Goal: Information Seeking & Learning: Learn about a topic

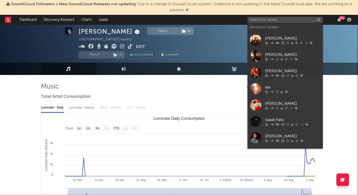
select select "1w"
click at [288, 23] on input "text" at bounding box center [285, 20] width 75 height 6
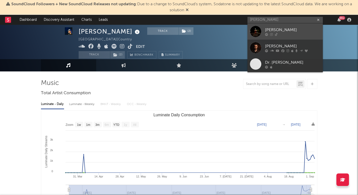
type input "davis cook"
click at [284, 36] on link "[PERSON_NAME]" at bounding box center [285, 31] width 75 height 16
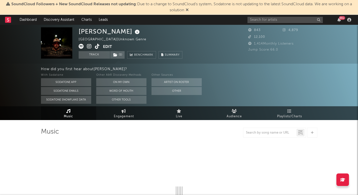
select select "6m"
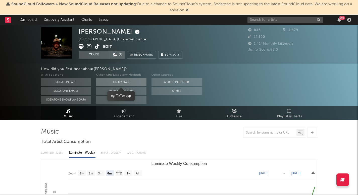
click at [119, 82] on button "On My Own" at bounding box center [121, 82] width 50 height 8
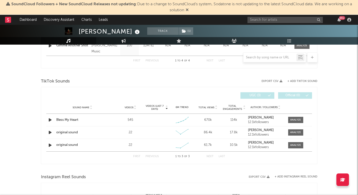
scroll to position [291, 0]
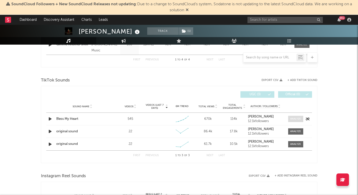
click at [301, 121] on div at bounding box center [295, 119] width 11 height 4
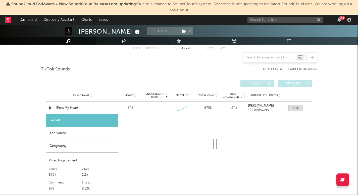
select select "1w"
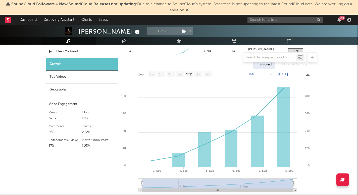
scroll to position [377, 0]
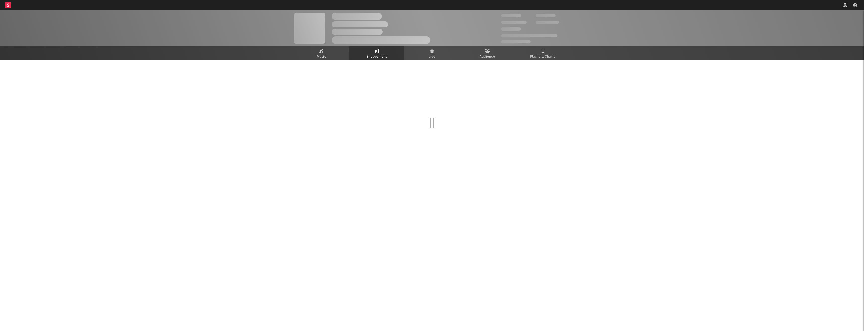
select select "1w"
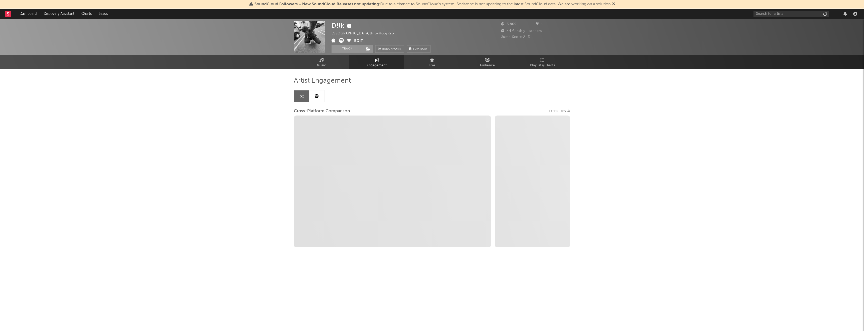
select select "1m"
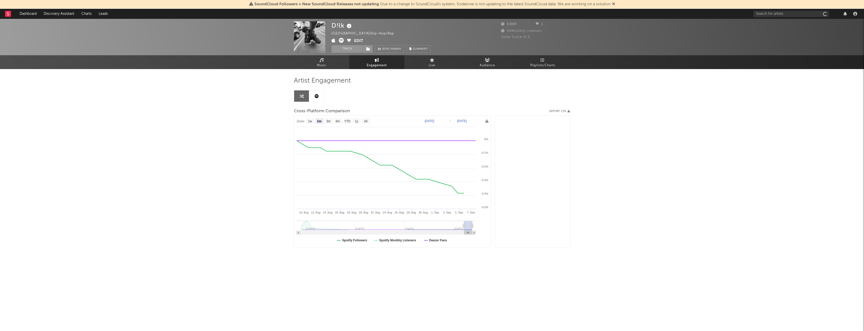
click at [758, 18] on div at bounding box center [807, 14] width 106 height 10
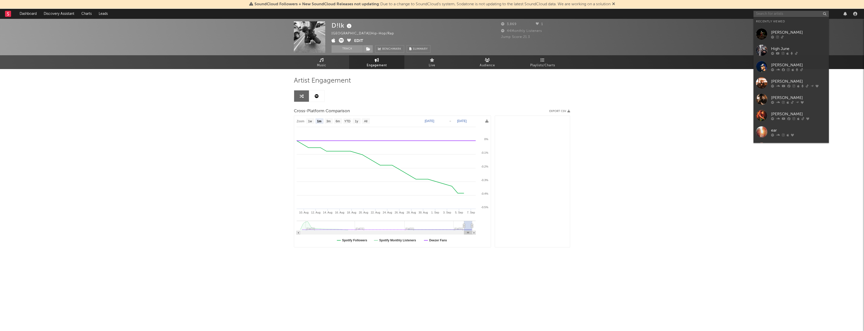
click at [763, 15] on input "text" at bounding box center [791, 14] width 75 height 6
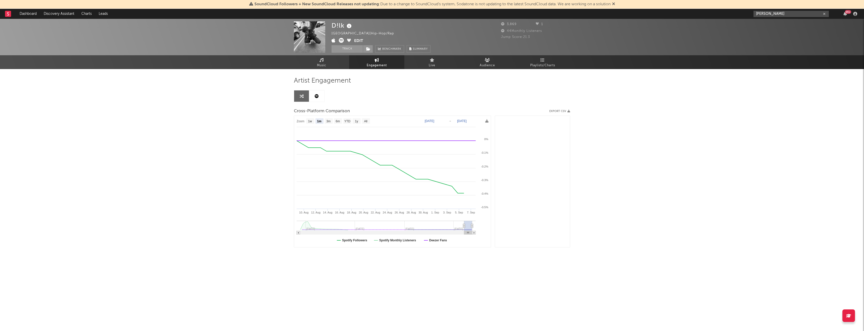
click at [802, 14] on input "tyler nance" at bounding box center [791, 14] width 75 height 6
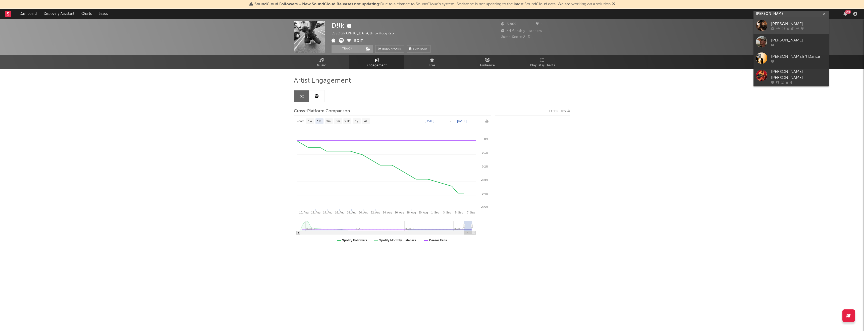
type input "tyler nance"
click at [797, 28] on icon at bounding box center [797, 28] width 3 height 3
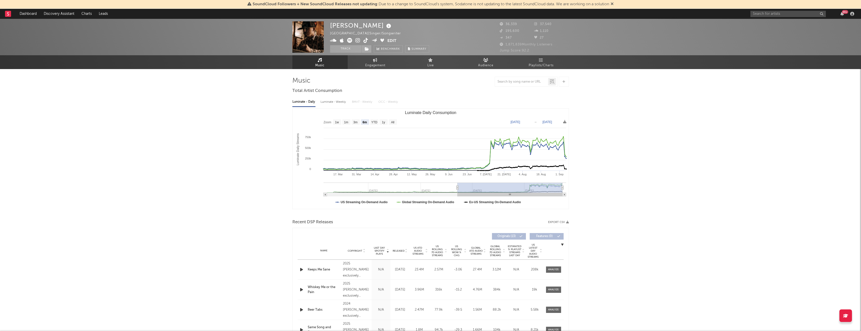
select select "6m"
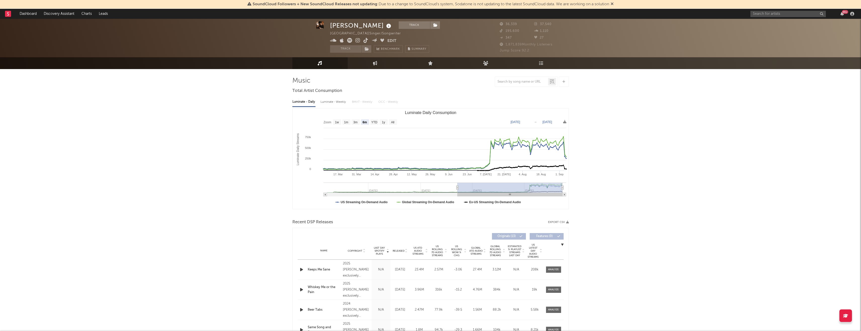
scroll to position [16, 0]
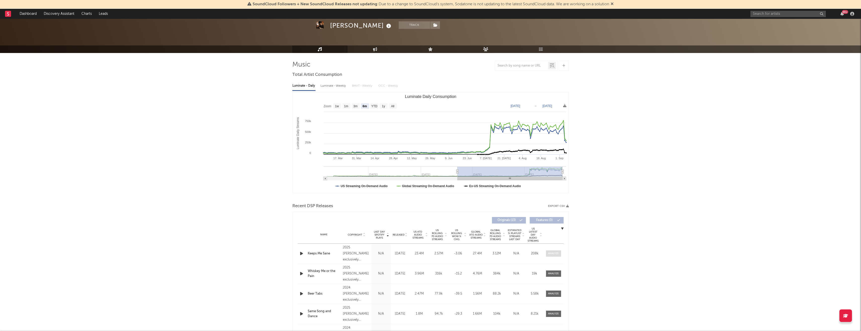
click at [552, 253] on div at bounding box center [553, 254] width 11 height 4
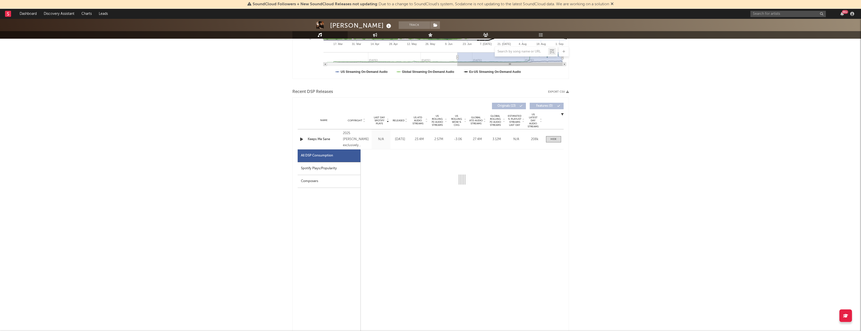
select select "1w"
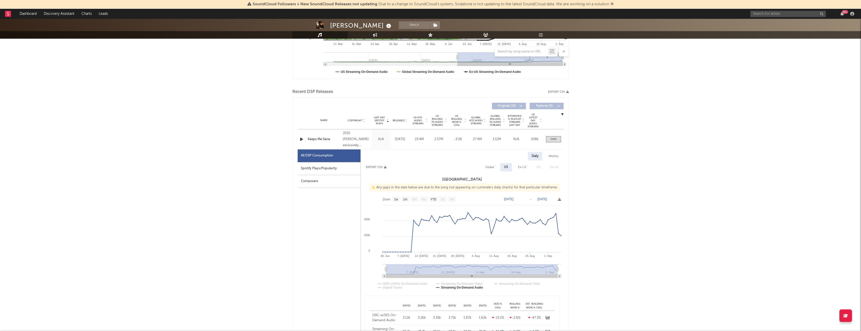
scroll to position [156, 0]
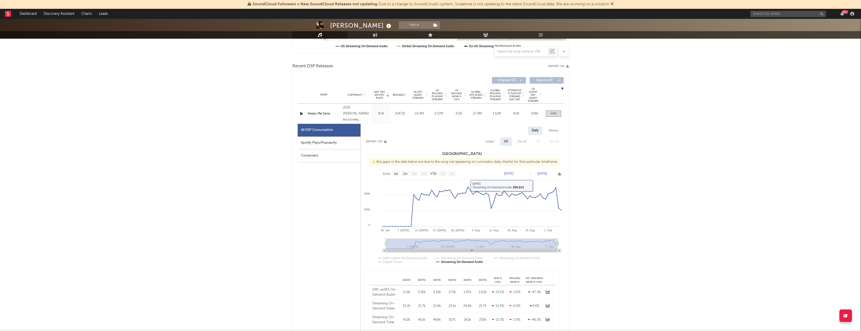
click at [548, 131] on div "Weekly" at bounding box center [554, 130] width 18 height 9
select select "1w"
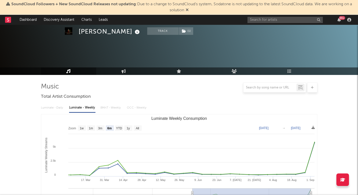
select select "6m"
select select "1w"
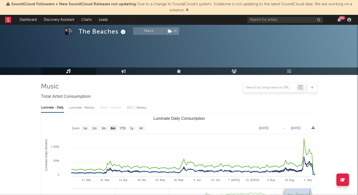
select select "6m"
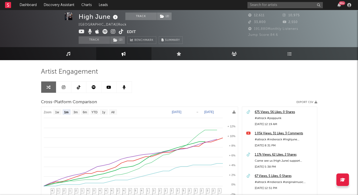
select select "1m"
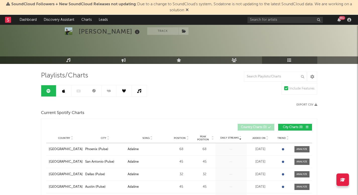
scroll to position [40, 0]
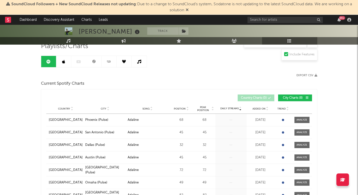
click at [259, 108] on span "Added On" at bounding box center [259, 109] width 13 height 3
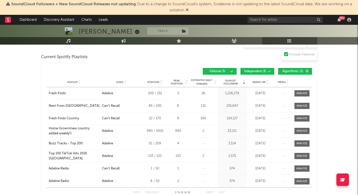
scroll to position [212, 0]
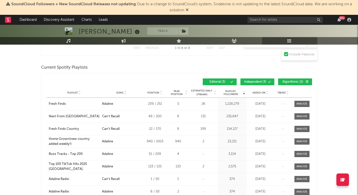
click at [253, 91] on div "Added On" at bounding box center [260, 93] width 25 height 4
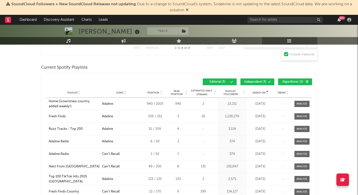
click at [253, 91] on div "Added On" at bounding box center [260, 93] width 25 height 4
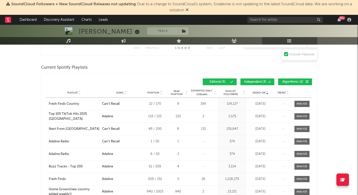
click at [253, 91] on div "Added On" at bounding box center [260, 93] width 25 height 4
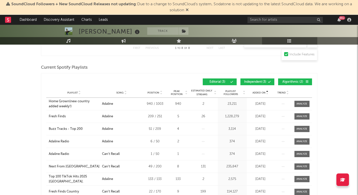
click at [253, 91] on div "Added On" at bounding box center [260, 93] width 25 height 4
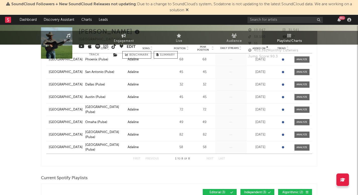
scroll to position [0, 0]
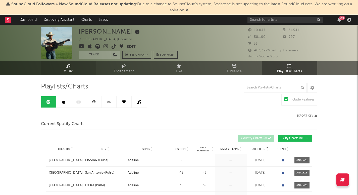
click at [65, 68] on link "Music" at bounding box center [68, 68] width 55 height 14
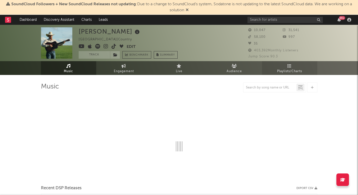
click at [302, 68] on link "Playlists/Charts" at bounding box center [289, 68] width 55 height 14
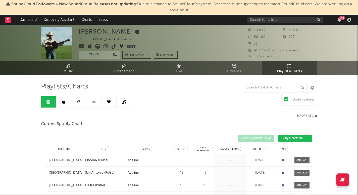
click at [85, 99] on link at bounding box center [78, 101] width 15 height 11
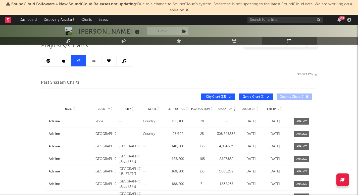
scroll to position [44, 0]
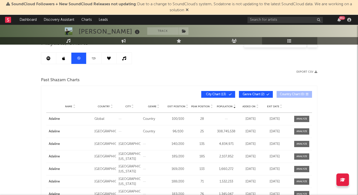
click at [57, 59] on link at bounding box center [63, 58] width 15 height 11
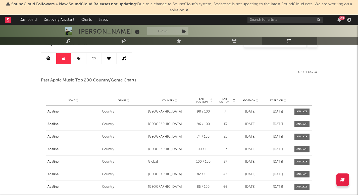
click at [49, 59] on icon at bounding box center [48, 59] width 4 height 4
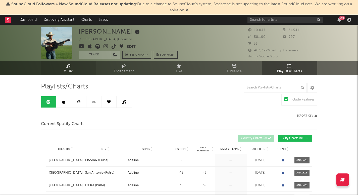
click at [56, 64] on link "Music" at bounding box center [68, 68] width 55 height 14
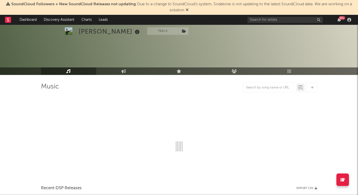
scroll to position [26, 0]
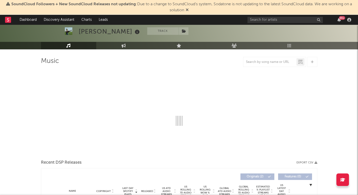
select select "1w"
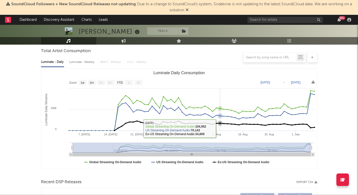
scroll to position [57, 0]
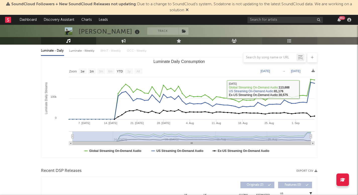
click at [298, 43] on link "Playlists/Charts" at bounding box center [289, 41] width 55 height 8
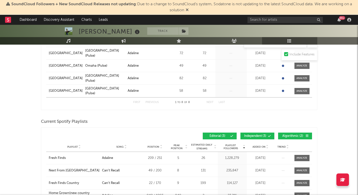
scroll to position [163, 0]
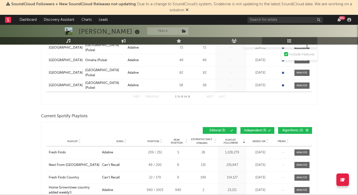
click at [184, 8] on span "SoundCloud Followers + New SoundCloud Releases not updating : Due to a change t…" at bounding box center [179, 7] width 353 height 12
click at [189, 10] on span "SoundCloud Followers + New SoundCloud Releases not updating : Due to a change t…" at bounding box center [179, 7] width 353 height 12
click at [261, 20] on input "text" at bounding box center [285, 20] width 75 height 6
type input "davis cook"
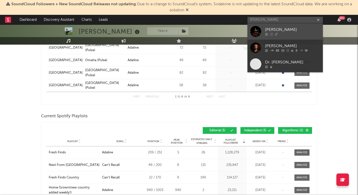
click at [264, 31] on link "[PERSON_NAME]" at bounding box center [285, 31] width 75 height 16
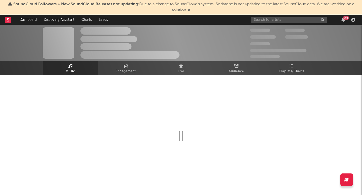
select select "6m"
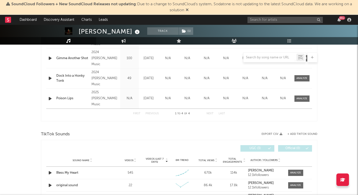
scroll to position [256, 0]
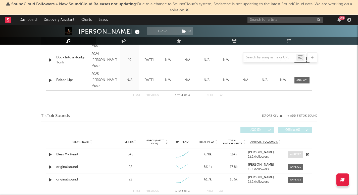
click at [292, 154] on div at bounding box center [295, 155] width 11 height 4
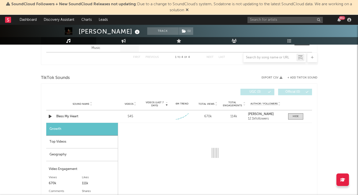
select select "1w"
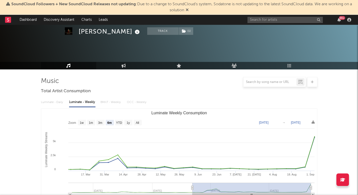
scroll to position [0, 0]
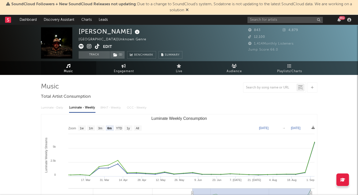
click at [130, 60] on div "Davis Cook United States | Unknown Genre Edit Track ( 1 ) Benchmark Summary 843…" at bounding box center [179, 43] width 358 height 36
click at [127, 67] on link "Engagement" at bounding box center [123, 68] width 55 height 14
select select "1w"
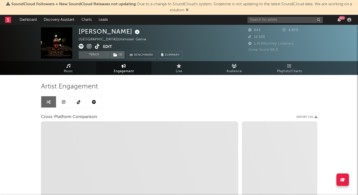
select select "1m"
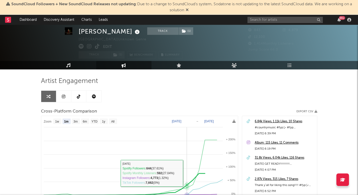
scroll to position [26, 0]
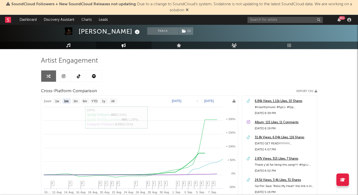
click at [77, 75] on icon at bounding box center [79, 76] width 4 height 4
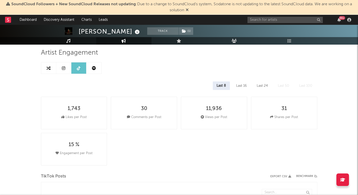
select select "1w"
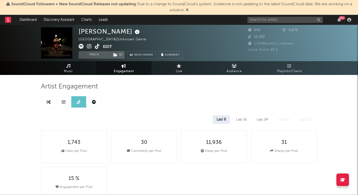
click at [67, 99] on link at bounding box center [63, 101] width 15 height 11
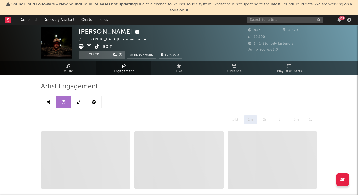
select select "6m"
click at [56, 99] on link at bounding box center [63, 101] width 15 height 11
click at [76, 98] on link at bounding box center [78, 101] width 15 height 11
select select "1w"
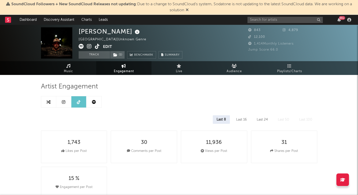
click at [94, 101] on icon at bounding box center [94, 102] width 4 height 4
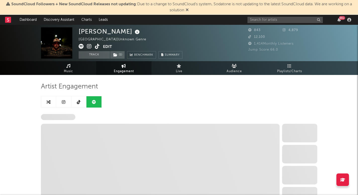
select select "6m"
select select "1w"
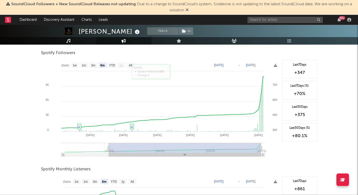
scroll to position [1, 0]
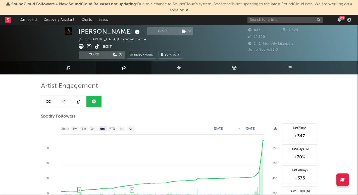
click at [77, 101] on icon at bounding box center [79, 102] width 4 height 4
select select "1w"
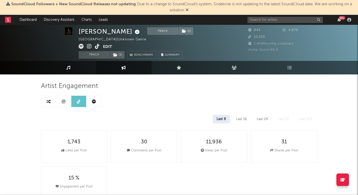
click at [93, 99] on link at bounding box center [93, 101] width 15 height 11
select select "6m"
select select "1w"
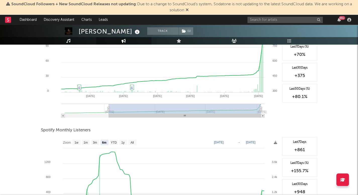
scroll to position [8, 0]
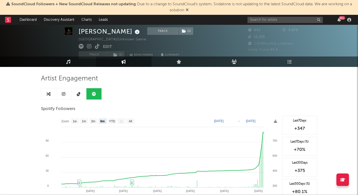
click at [79, 90] on link at bounding box center [78, 93] width 15 height 11
select select "1w"
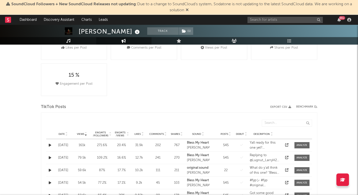
scroll to position [18, 0]
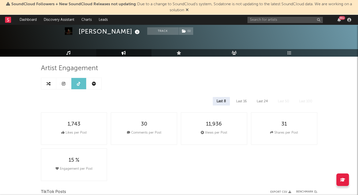
click at [65, 85] on icon at bounding box center [64, 84] width 4 height 4
select select "6m"
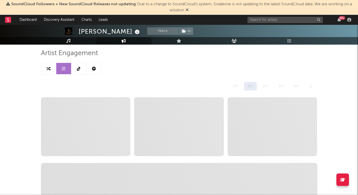
scroll to position [23, 0]
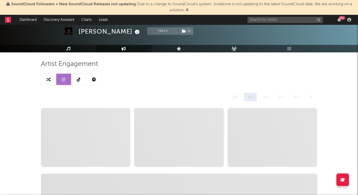
click at [80, 78] on icon at bounding box center [79, 80] width 4 height 4
select select "1w"
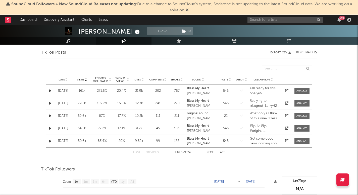
scroll to position [173, 0]
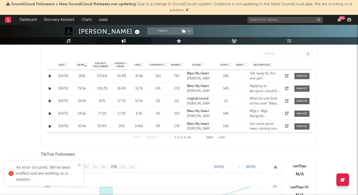
click at [63, 64] on span "Date" at bounding box center [62, 65] width 6 height 3
click at [81, 64] on span "Views" at bounding box center [80, 65] width 7 height 3
click at [282, 24] on div "99 +" at bounding box center [301, 20] width 106 height 10
click at [282, 22] on input "text" at bounding box center [285, 20] width 75 height 6
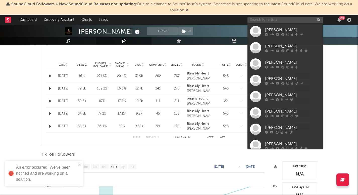
type input "h"
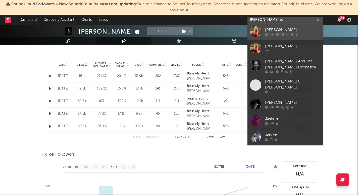
type input "jas von"
click at [287, 36] on icon at bounding box center [287, 34] width 3 height 3
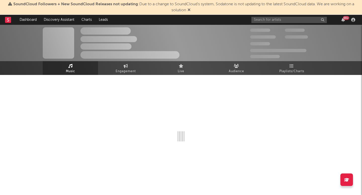
select select "6m"
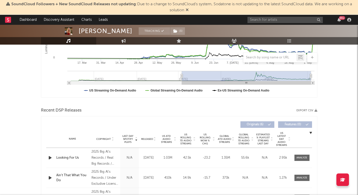
scroll to position [121, 0]
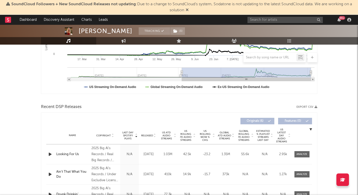
click at [148, 137] on span "Released" at bounding box center [147, 135] width 12 height 3
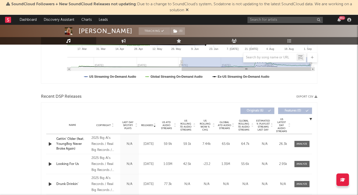
scroll to position [133, 0]
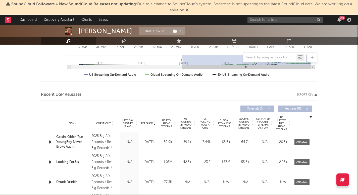
click at [310, 141] on div at bounding box center [302, 142] width 20 height 6
click at [307, 141] on span at bounding box center [302, 142] width 15 height 6
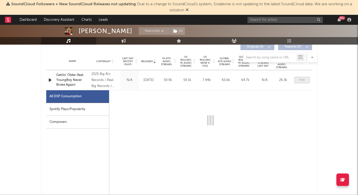
scroll to position [197, 0]
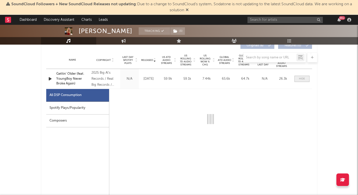
select select "1w"
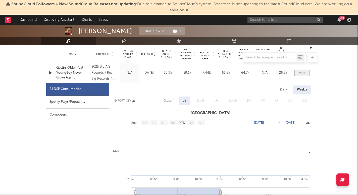
scroll to position [205, 0]
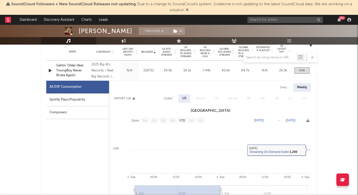
click at [98, 100] on div "Spotify Plays/Popularity" at bounding box center [77, 100] width 63 height 13
select select "1w"
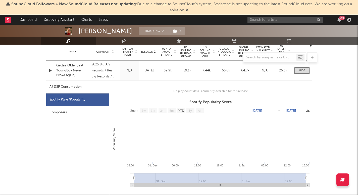
click at [82, 85] on div "All DSP Consumption" at bounding box center [77, 87] width 63 height 13
select select "1w"
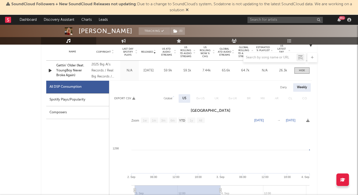
click at [165, 96] on div "Global" at bounding box center [168, 99] width 9 height 6
select select "1w"
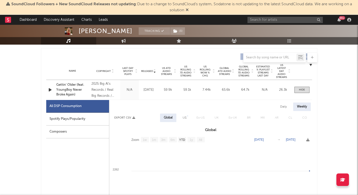
scroll to position [0, 0]
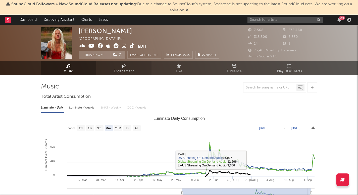
click at [118, 67] on link "Engagement" at bounding box center [123, 68] width 55 height 14
select select "1w"
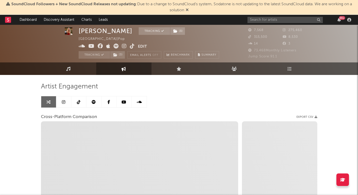
scroll to position [15, 0]
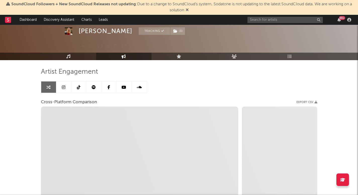
select select "1m"
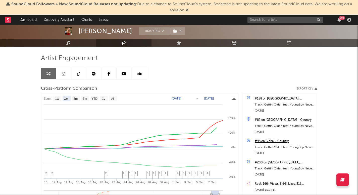
scroll to position [28, 0]
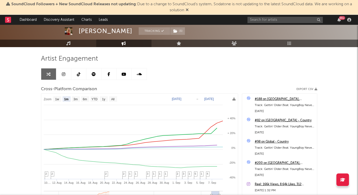
click at [84, 39] on div at bounding box center [179, 22] width 358 height 50
click at [83, 46] on link "Music" at bounding box center [68, 44] width 55 height 8
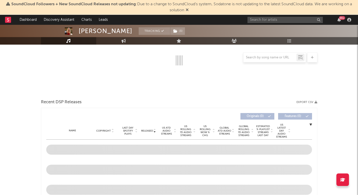
select select "6m"
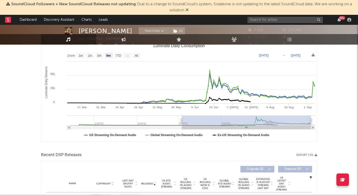
scroll to position [8, 0]
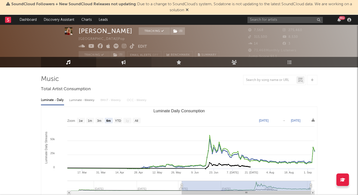
click at [122, 63] on icon at bounding box center [124, 62] width 4 height 5
select select "1w"
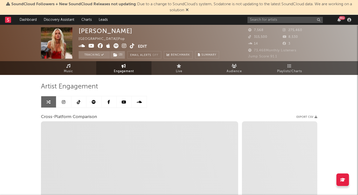
select select "1m"
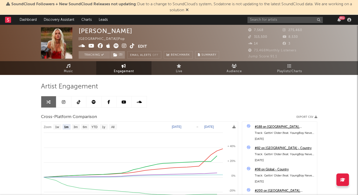
click at [184, 10] on span "SoundCloud Followers + New SoundCloud Releases not updating : Due to a change t…" at bounding box center [179, 7] width 353 height 12
click at [186, 8] on icon at bounding box center [187, 10] width 3 height 4
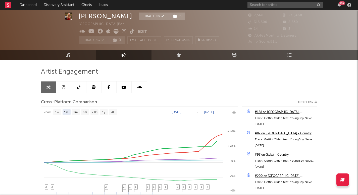
scroll to position [32, 0]
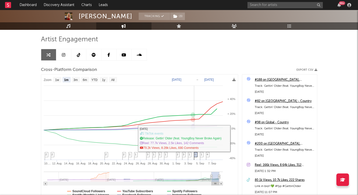
click at [195, 155] on span "5" at bounding box center [196, 154] width 2 height 3
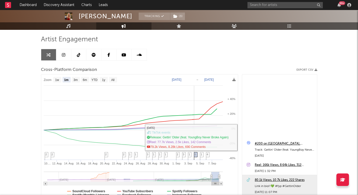
scroll to position [101, 0]
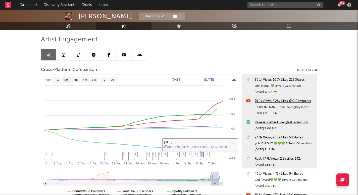
click at [202, 155] on span "1" at bounding box center [202, 154] width 2 height 3
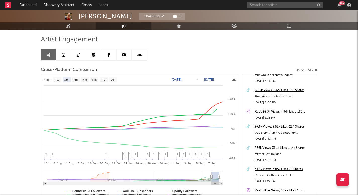
scroll to position [229, 0]
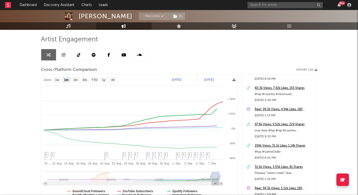
click at [260, 144] on div "256k Views, 31.1k Likes, 1.14k Shares" at bounding box center [285, 146] width 60 height 6
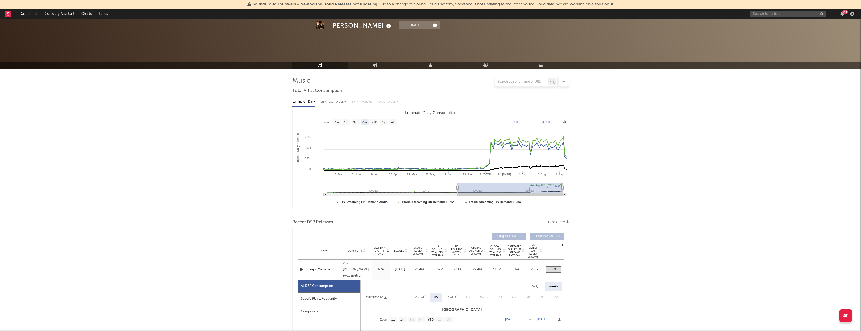
select select "6m"
select select "1w"
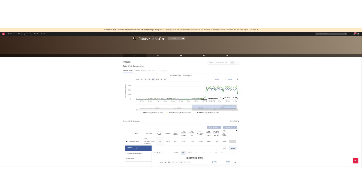
scroll to position [156, 0]
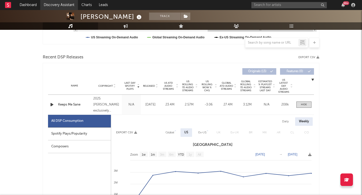
click at [67, 8] on link "Discovery Assistant" at bounding box center [59, 5] width 38 height 10
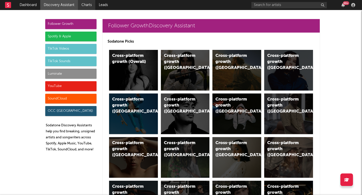
click at [89, 8] on link "Charts" at bounding box center [86, 5] width 17 height 10
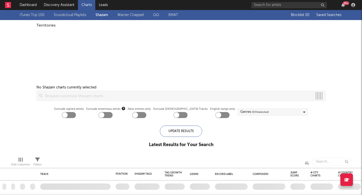
checkbox input "true"
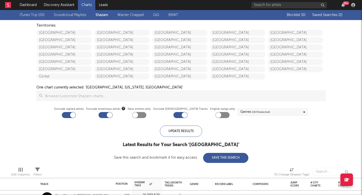
click at [335, 17] on div "Blocklist ( 0 ) Saved Searches ( 2 )" at bounding box center [310, 15] width 63 height 10
click at [320, 15] on span "Saved Searches ( 2 )" at bounding box center [327, 15] width 30 height 4
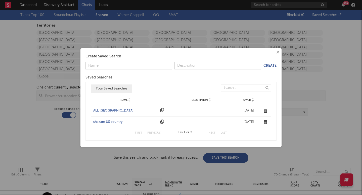
click at [114, 112] on div "ALL UNITED STATES" at bounding box center [125, 111] width 65 height 5
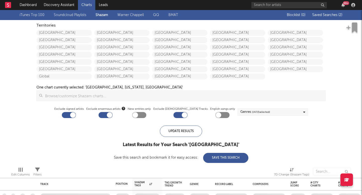
checkbox input "false"
checkbox input "true"
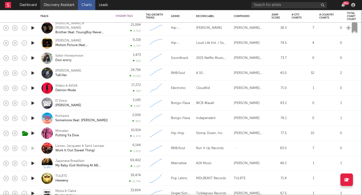
click at [65, 4] on link "Discovery Assistant" at bounding box center [59, 5] width 38 height 10
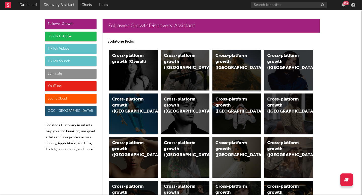
click at [229, 69] on div "Cross-platform growth (US)" at bounding box center [236, 70] width 49 height 41
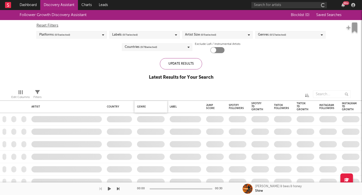
checkbox input "true"
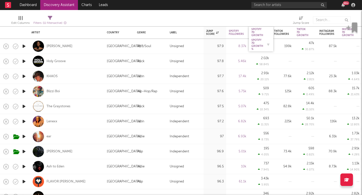
click at [258, 44] on div "Spotify 7D Growth %" at bounding box center [257, 45] width 12 height 12
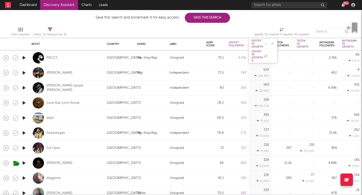
click at [257, 45] on div "Spotify 7D Growth" at bounding box center [259, 43] width 16 height 9
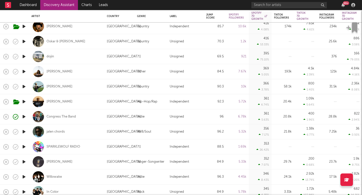
click at [52, 89] on div "[PERSON_NAME]" at bounding box center [66, 86] width 70 height 15
select select "1w"
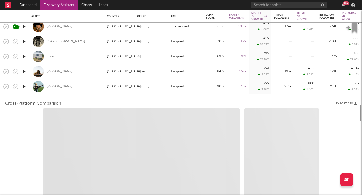
click at [54, 85] on div "[PERSON_NAME]" at bounding box center [59, 87] width 26 height 5
select select "1w"
select select "1m"
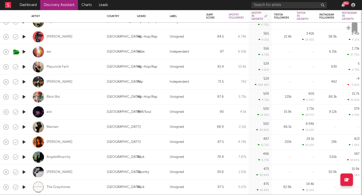
click at [57, 7] on link "Discovery Assistant" at bounding box center [59, 5] width 38 height 10
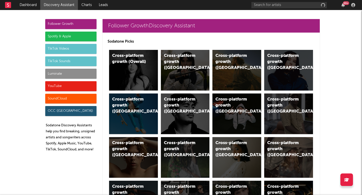
click at [90, 74] on div "Luminate" at bounding box center [70, 74] width 51 height 10
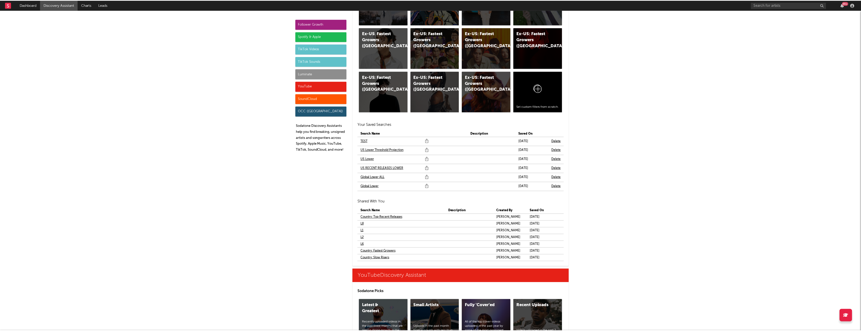
scroll to position [2908, 0]
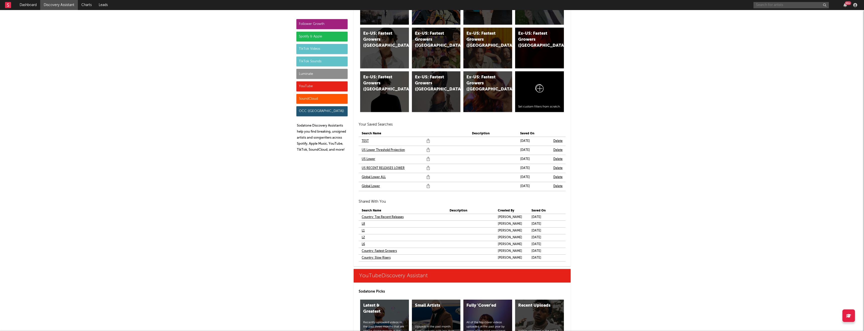
click at [763, 7] on input "text" at bounding box center [791, 5] width 75 height 6
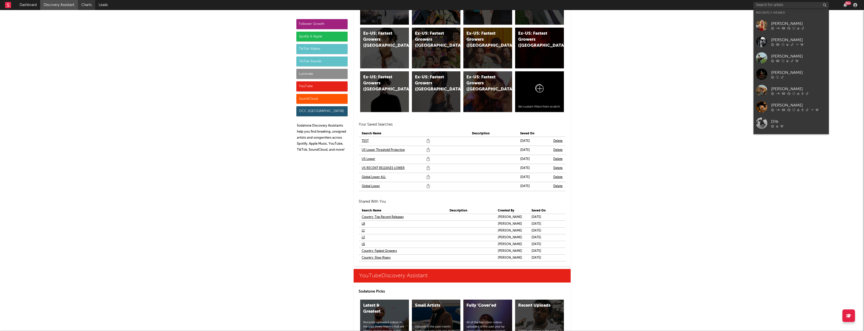
click at [89, 5] on link "Charts" at bounding box center [86, 5] width 17 height 10
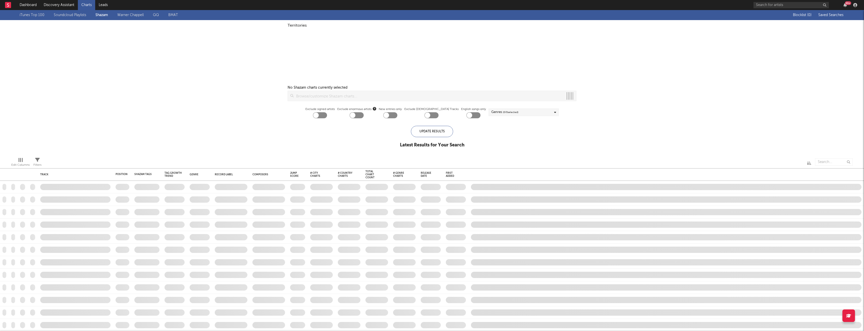
checkbox input "true"
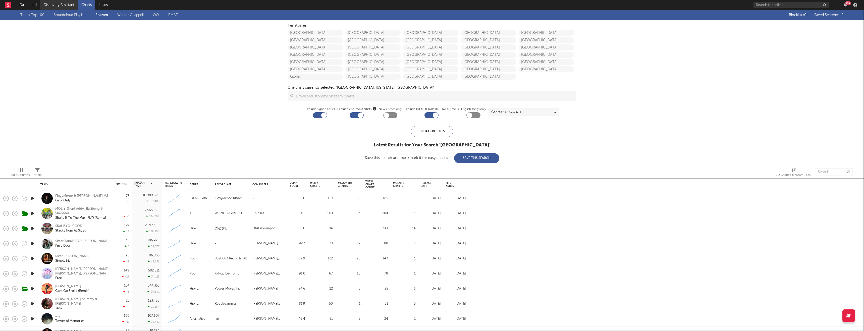
click at [65, 6] on link "Discovery Assistant" at bounding box center [59, 5] width 38 height 10
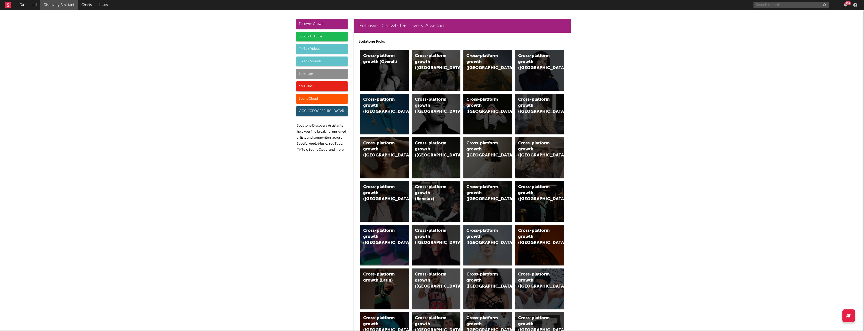
click at [766, 6] on input "text" at bounding box center [791, 5] width 75 height 6
click at [773, 9] on div "99 +" at bounding box center [807, 5] width 106 height 10
click at [778, 6] on input "text" at bounding box center [791, 5] width 75 height 6
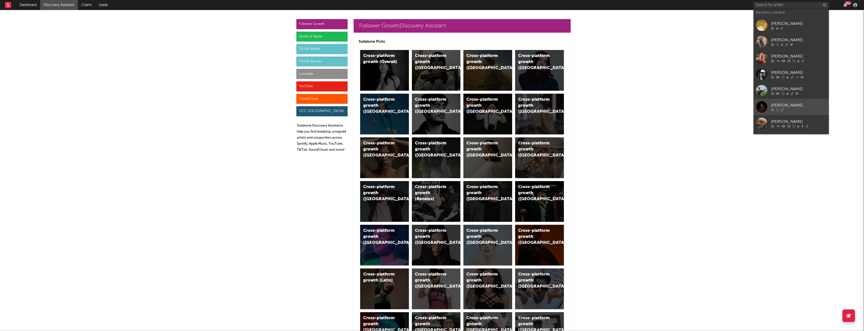
click at [778, 113] on link "[PERSON_NAME]" at bounding box center [791, 107] width 75 height 16
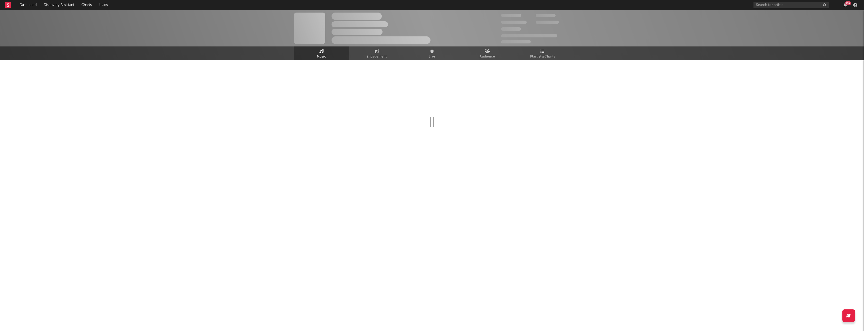
select select "6m"
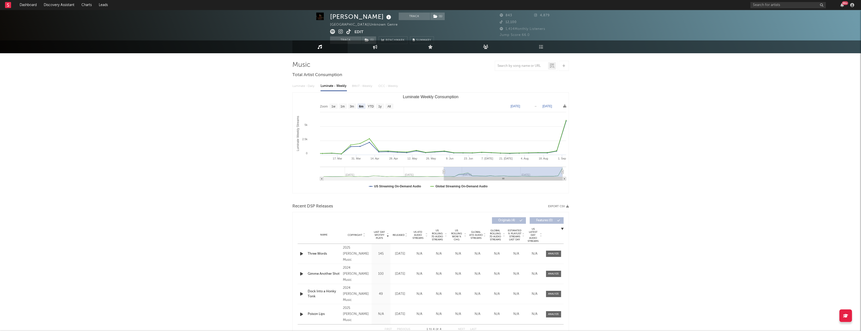
scroll to position [2, 0]
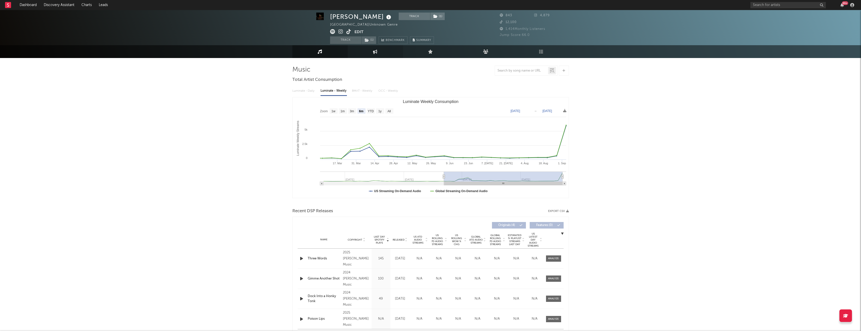
click at [377, 49] on link "Engagement" at bounding box center [375, 51] width 55 height 13
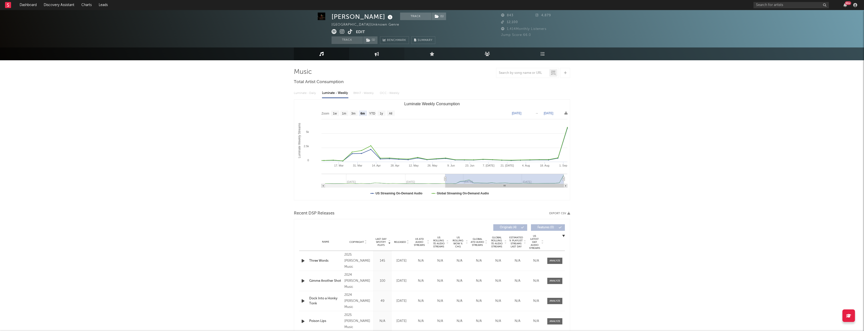
select select "1w"
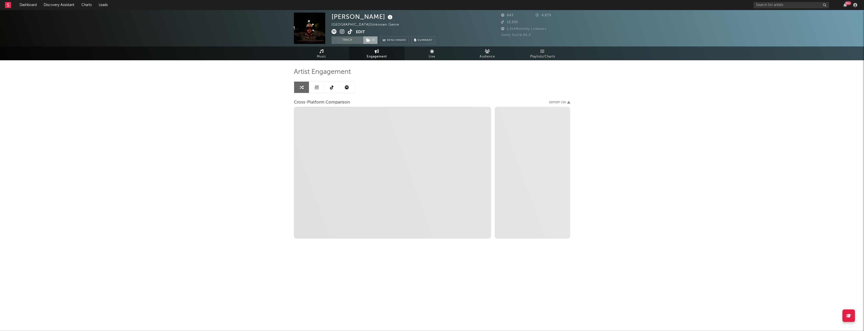
select select "1m"
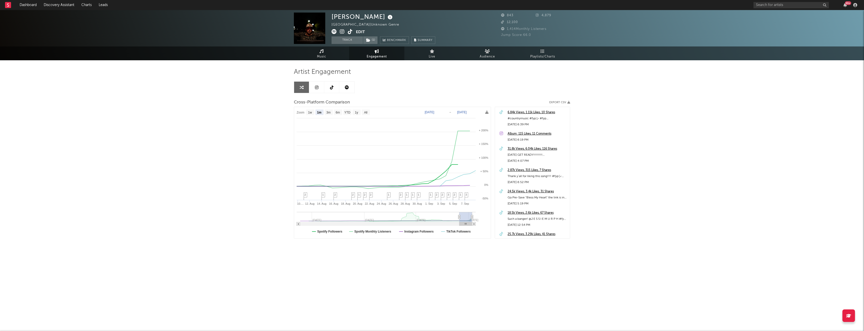
click at [352, 30] on icon at bounding box center [350, 31] width 5 height 5
click at [68, 7] on link "Discovery Assistant" at bounding box center [59, 5] width 38 height 10
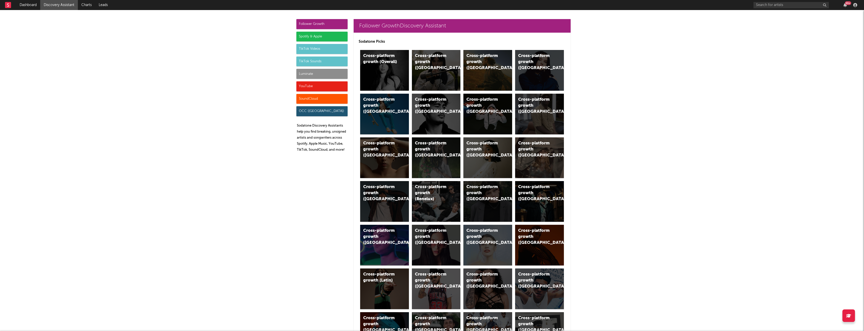
click at [758, 2] on div "99 +" at bounding box center [807, 5] width 106 height 10
click at [761, 8] on input "text" at bounding box center [791, 5] width 75 height 6
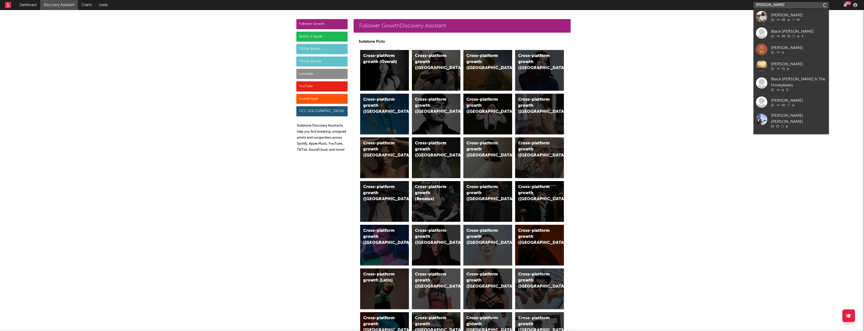
type input "joe l barnes"
click at [791, 14] on div "Joe L Barnes" at bounding box center [798, 15] width 55 height 6
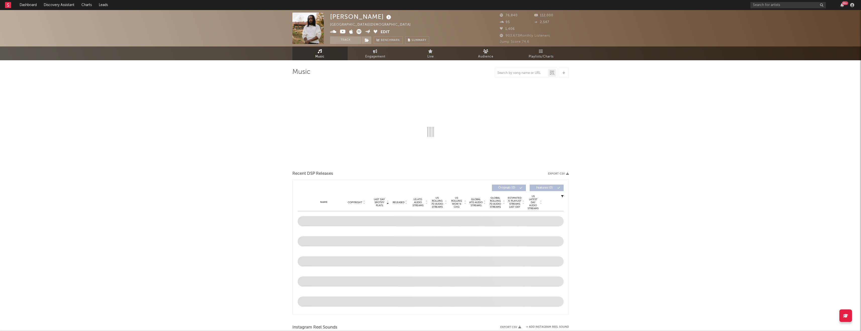
select select "6m"
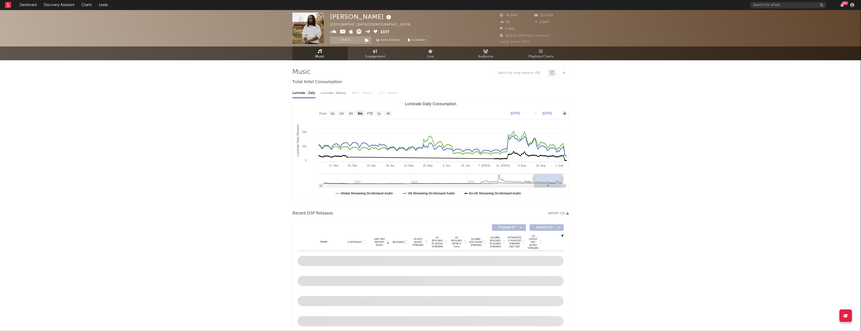
select select "6m"
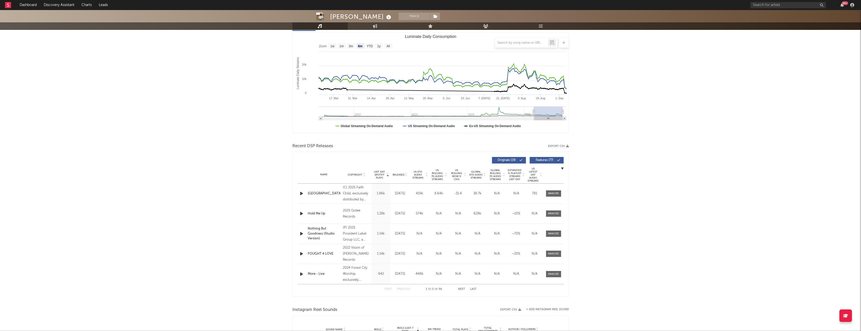
scroll to position [66, 0]
click at [767, 8] on div "99 +" at bounding box center [803, 5] width 106 height 10
click at [768, 6] on input "text" at bounding box center [787, 5] width 75 height 6
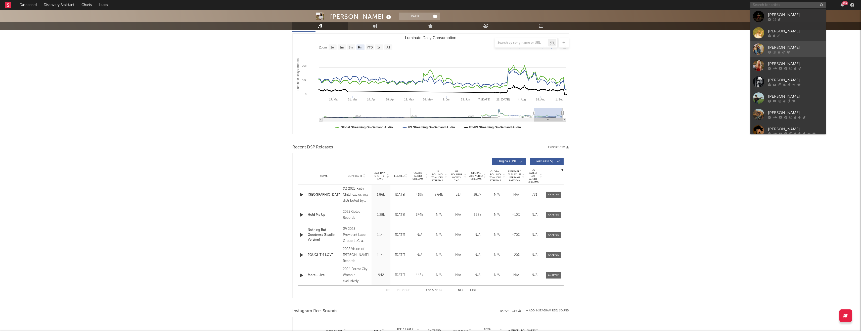
scroll to position [11, 0]
click at [775, 77] on div "[PERSON_NAME]" at bounding box center [795, 78] width 55 height 6
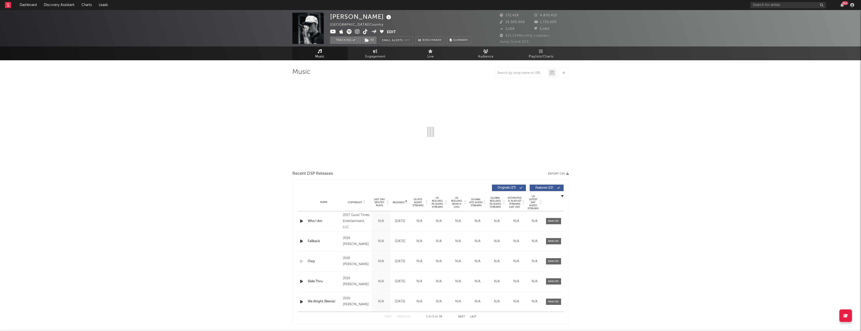
select select "6m"
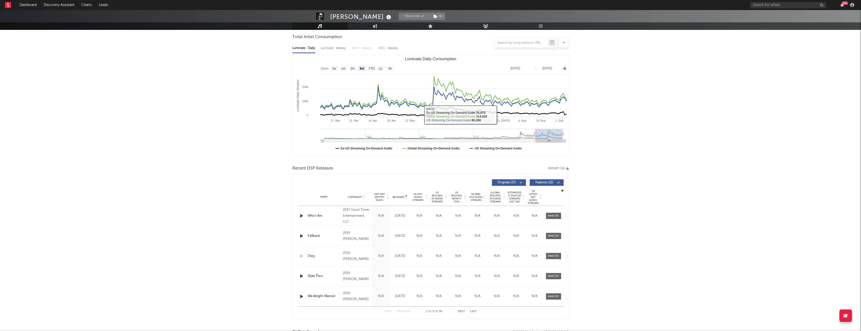
scroll to position [49, 0]
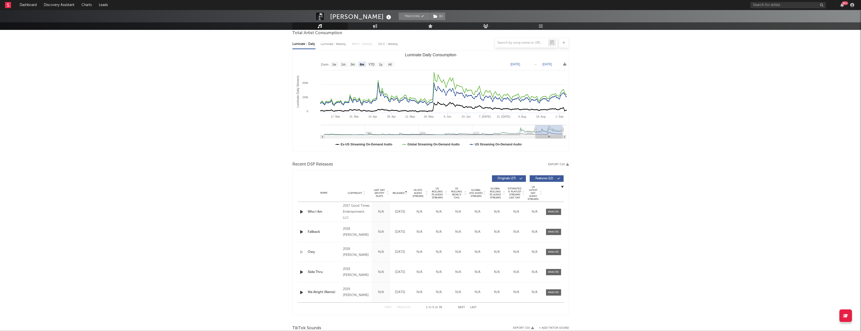
click at [396, 193] on span "Released" at bounding box center [399, 193] width 12 height 3
click at [439, 192] on span "US Rolling 7D Audio Streams" at bounding box center [437, 193] width 14 height 12
click at [398, 193] on span "Released" at bounding box center [399, 193] width 12 height 3
click at [437, 194] on span "US Rolling 7D Audio Streams" at bounding box center [437, 193] width 14 height 12
click at [556, 213] on div at bounding box center [553, 212] width 11 height 4
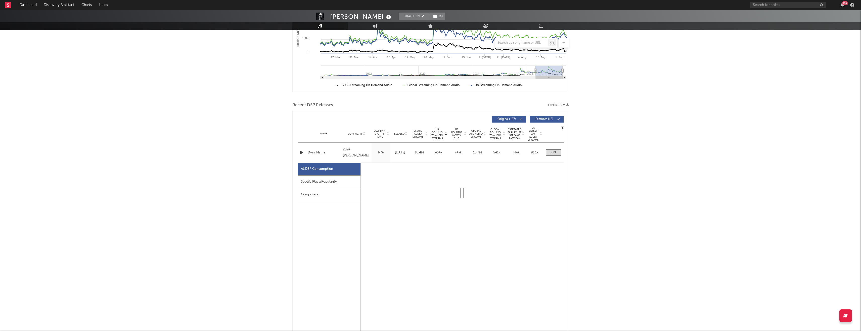
select select "6m"
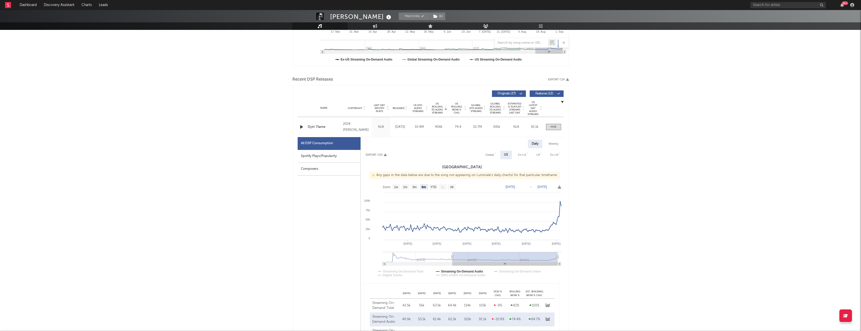
scroll to position [136, 0]
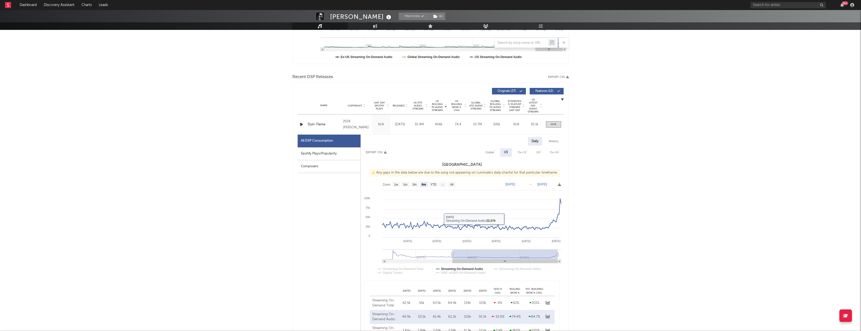
click at [452, 186] on rect at bounding box center [452, 185] width 8 height 6
select select "All"
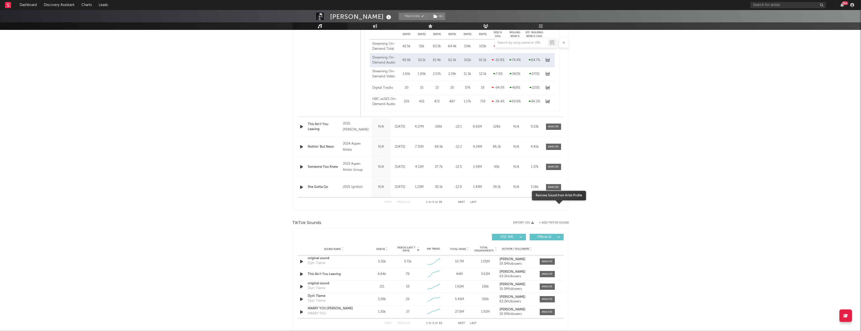
scroll to position [447, 0]
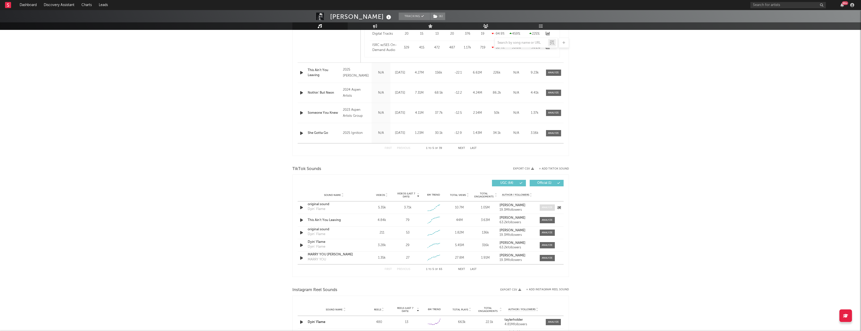
click at [546, 206] on div at bounding box center [547, 208] width 11 height 4
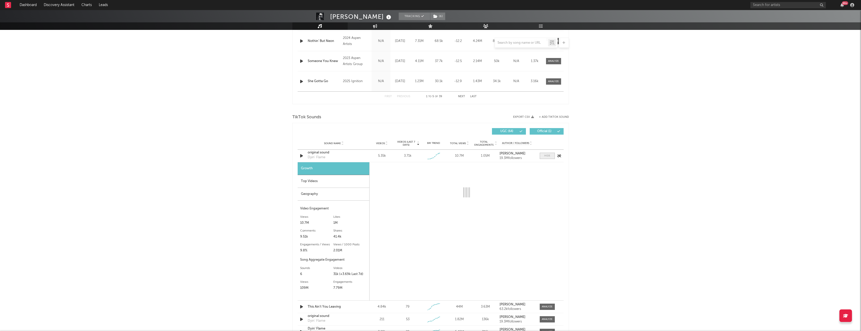
select select "1w"
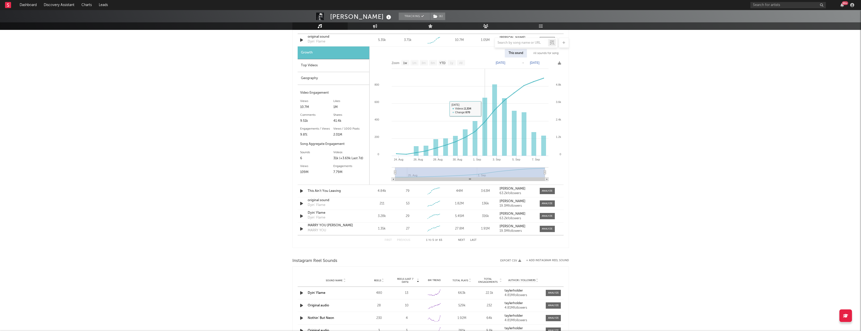
scroll to position [567, 0]
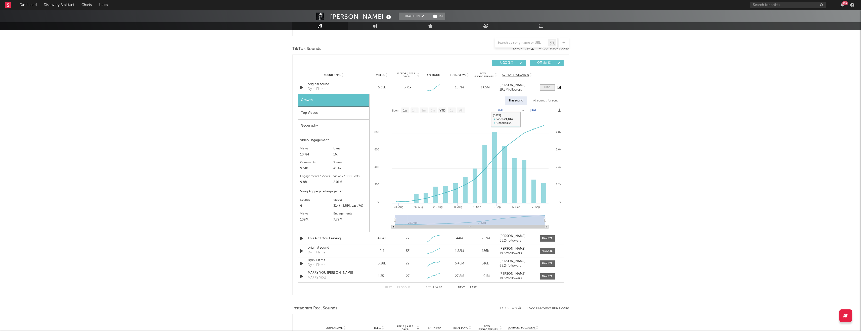
click at [547, 85] on span at bounding box center [547, 87] width 15 height 6
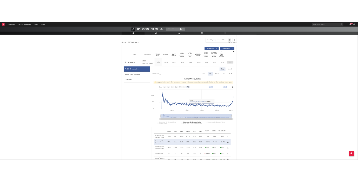
scroll to position [158, 0]
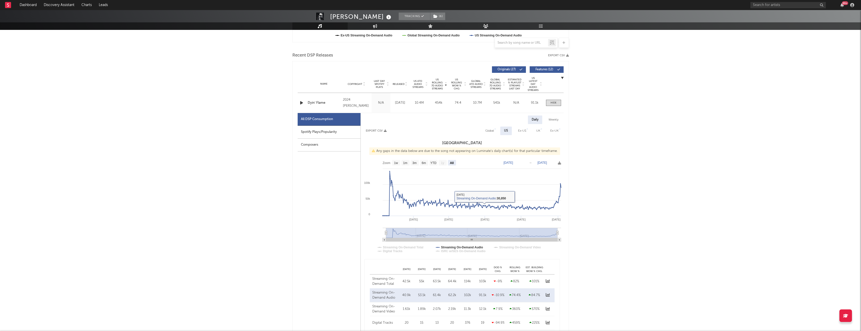
click at [553, 99] on div "Name Dyin' Flame Copyright 2024 Tayler Holder Label Independent Album Names Dyi…" at bounding box center [431, 103] width 266 height 20
click at [554, 102] on div at bounding box center [553, 103] width 6 height 4
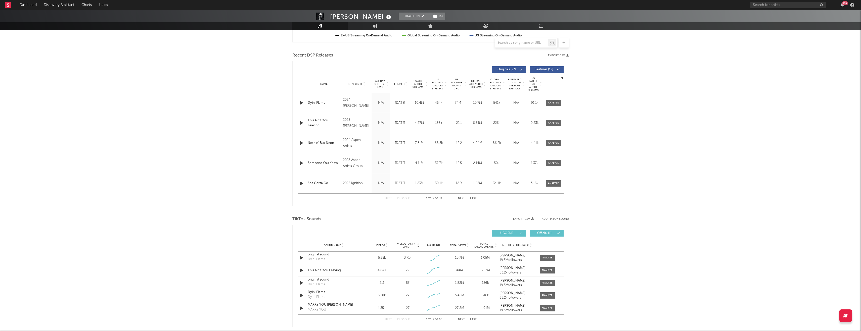
click at [438, 87] on span "US Rolling 7D Audio Streams" at bounding box center [437, 84] width 14 height 12
click at [551, 104] on div at bounding box center [553, 103] width 11 height 4
select select "6m"
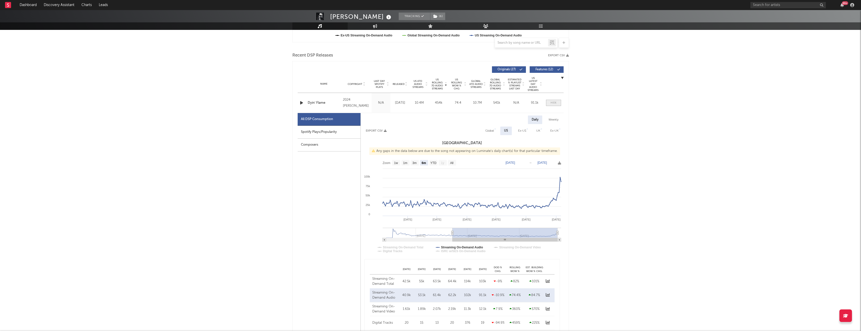
click at [551, 104] on div at bounding box center [553, 103] width 6 height 4
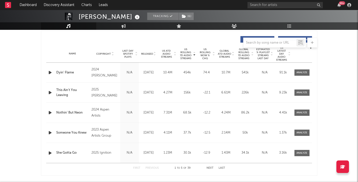
scroll to position [190, 0]
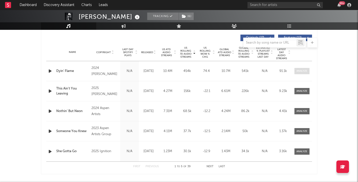
click at [300, 73] on span at bounding box center [302, 71] width 15 height 6
select select "6m"
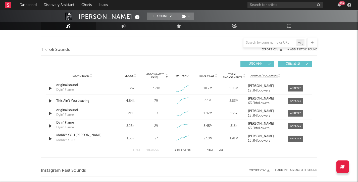
scroll to position [567, 0]
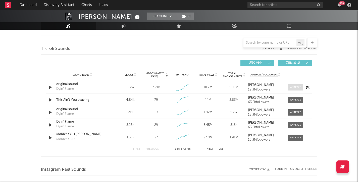
click at [289, 87] on span at bounding box center [295, 87] width 15 height 6
select select "1w"
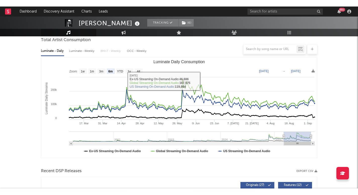
scroll to position [0, 0]
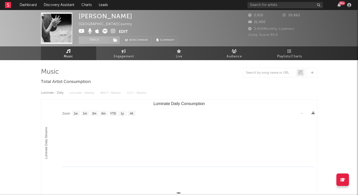
select select "1w"
click at [133, 57] on span "Engagement" at bounding box center [124, 57] width 20 height 6
select select "1w"
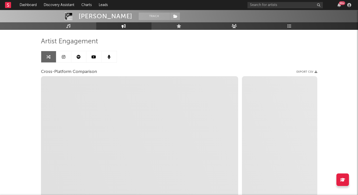
select select "1m"
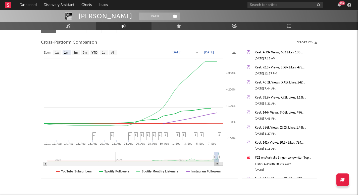
scroll to position [65, 0]
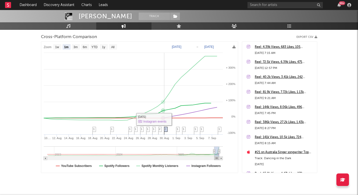
click at [164, 129] on icon at bounding box center [166, 131] width 4 height 8
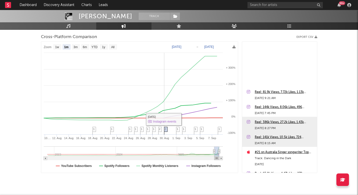
scroll to position [75, 0]
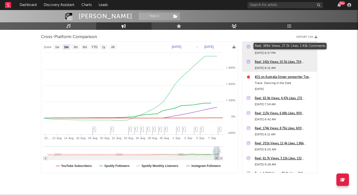
click at [274, 46] on div "Reel: 386k Views, 27.2k Likes, 1.43k Comments" at bounding box center [285, 47] width 60 height 6
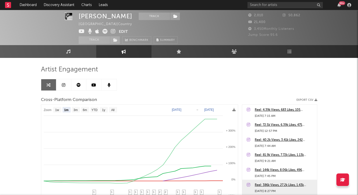
scroll to position [0, 0]
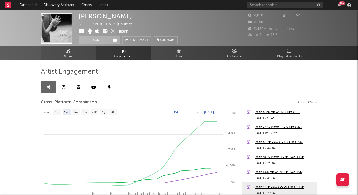
click at [80, 53] on link "Music" at bounding box center [68, 53] width 55 height 14
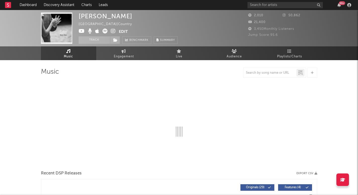
select select "1w"
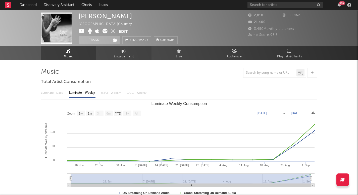
click at [135, 57] on link "Engagement" at bounding box center [123, 53] width 55 height 14
select select "1w"
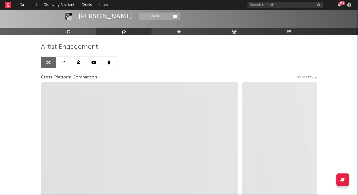
scroll to position [25, 0]
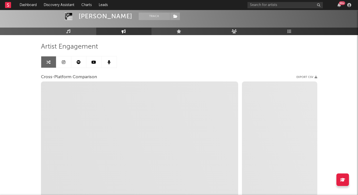
select select "1m"
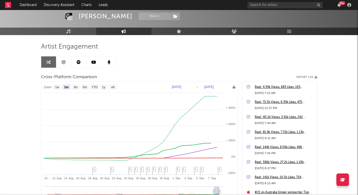
click at [79, 59] on link at bounding box center [78, 62] width 15 height 11
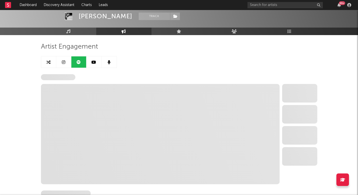
select select "6m"
select select "1w"
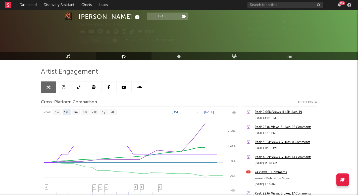
select select "1m"
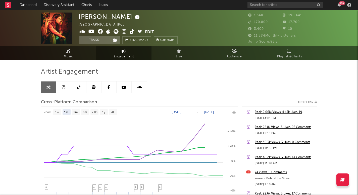
click at [133, 30] on icon at bounding box center [132, 31] width 5 height 5
click at [267, 112] on div "Reel: 2.06M Views, 4.45k Likes, 19 Comments" at bounding box center [285, 113] width 60 height 6
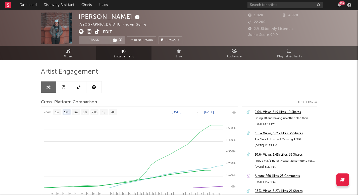
select select "1m"
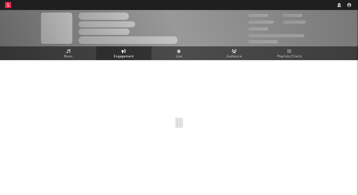
select select "1w"
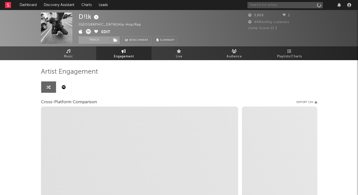
click at [298, 3] on input "text" at bounding box center [285, 5] width 75 height 6
paste input "[PERSON_NAME]"
type input "[PERSON_NAME]"
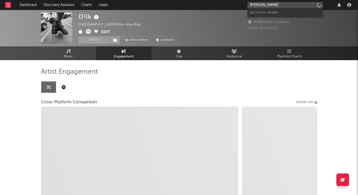
select select "1m"
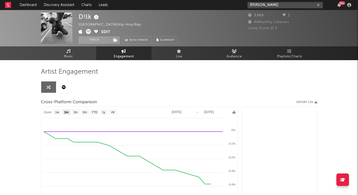
type input "[PERSON_NAME]"
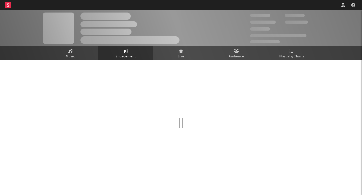
select select "1w"
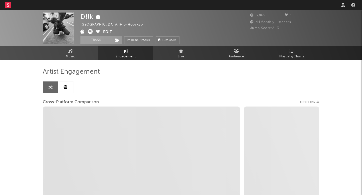
click at [270, 9] on nav "Dashboard Discovery Assistant Charts Leads" at bounding box center [181, 5] width 362 height 10
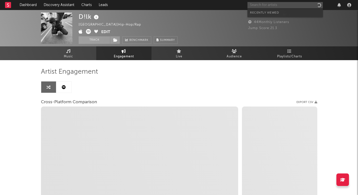
click at [270, 4] on input "text" at bounding box center [285, 5] width 75 height 6
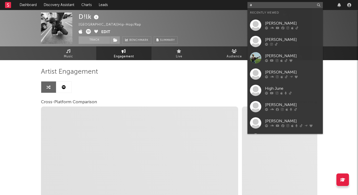
type input "as"
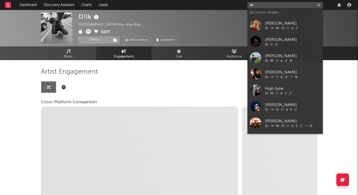
select select "1m"
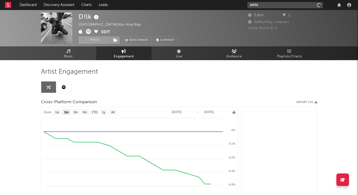
type input "[PERSON_NAME]"
select select "1m"
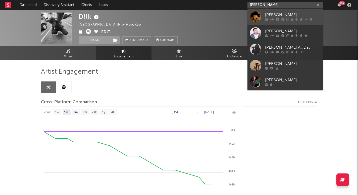
type input "[PERSON_NAME]"
click at [275, 15] on div "[PERSON_NAME]" at bounding box center [292, 15] width 55 height 6
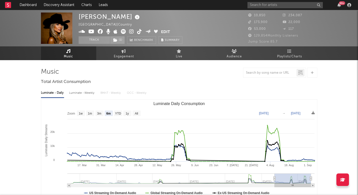
select select "6m"
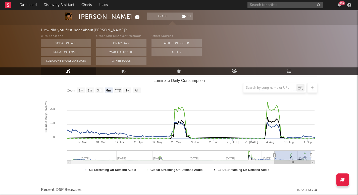
scroll to position [72, 0]
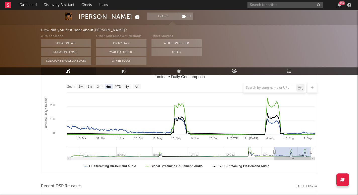
click at [132, 72] on link "Engagement" at bounding box center [123, 72] width 55 height 8
select select "1w"
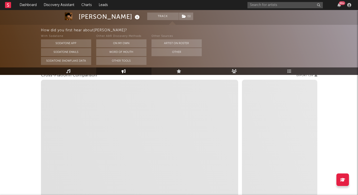
select select "1m"
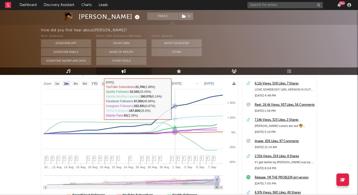
scroll to position [76, 0]
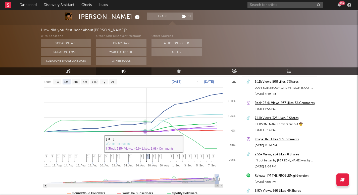
click at [147, 157] on span "3" at bounding box center [148, 156] width 2 height 3
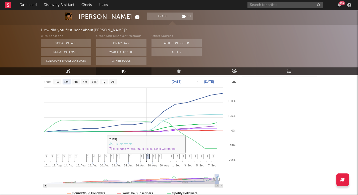
scroll to position [347, 0]
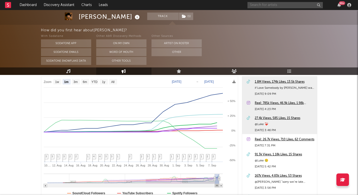
click at [297, 4] on input "text" at bounding box center [285, 5] width 75 height 6
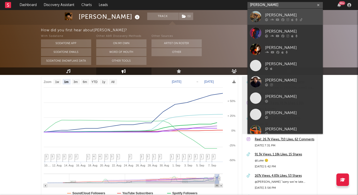
type input "[PERSON_NAME]"
click at [286, 20] on div at bounding box center [292, 19] width 55 height 3
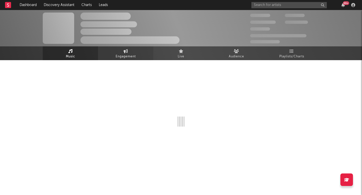
select select "6m"
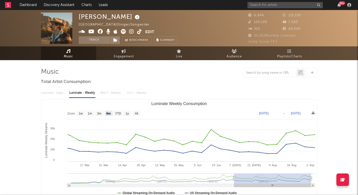
click at [138, 32] on icon at bounding box center [139, 31] width 5 height 5
click at [30, 7] on link "Dashboard" at bounding box center [28, 5] width 24 height 10
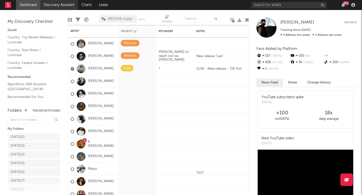
click at [46, 5] on link "Discovery Assistant" at bounding box center [59, 5] width 38 height 10
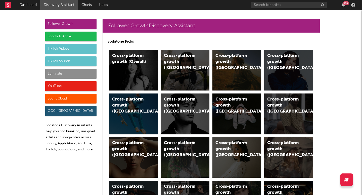
click at [66, 75] on div "Luminate" at bounding box center [70, 74] width 51 height 10
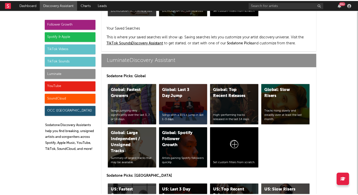
scroll to position [2407, 0]
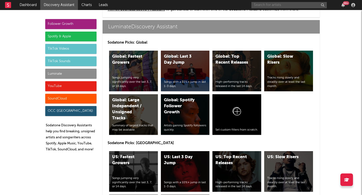
click at [294, 4] on input "text" at bounding box center [288, 5] width 75 height 6
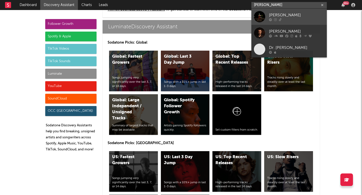
type input "davis cook"
click at [288, 15] on div "[PERSON_NAME]" at bounding box center [296, 15] width 55 height 6
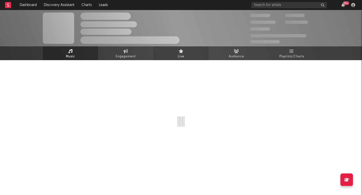
select select "6m"
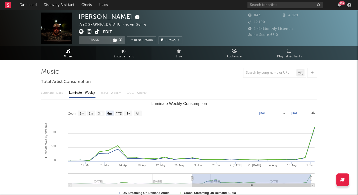
click at [112, 51] on link "Engagement" at bounding box center [123, 53] width 55 height 14
select select "1w"
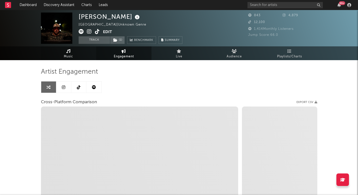
click at [71, 58] on span "Music" at bounding box center [68, 57] width 9 height 6
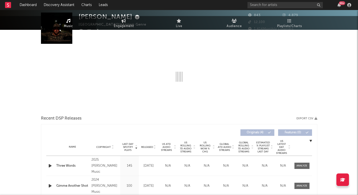
select select "6m"
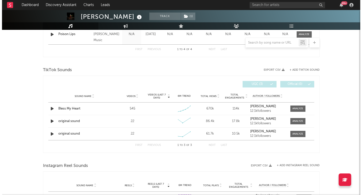
scroll to position [287, 0]
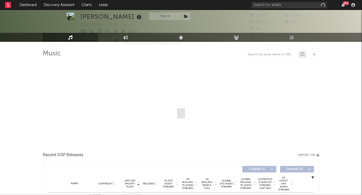
select select "1w"
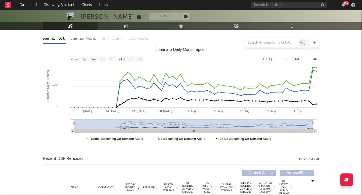
scroll to position [52, 0]
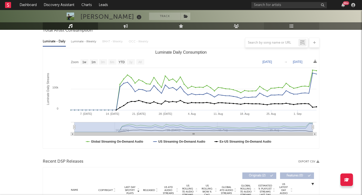
click at [294, 25] on link "Playlists/Charts" at bounding box center [291, 26] width 55 height 8
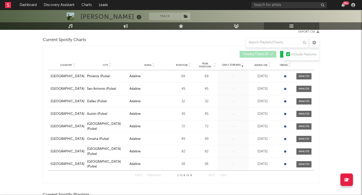
scroll to position [69, 0]
click at [259, 66] on span "Added On" at bounding box center [260, 65] width 13 height 3
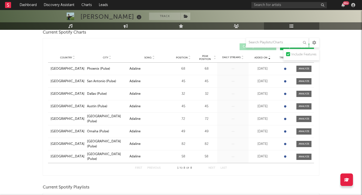
scroll to position [76, 0]
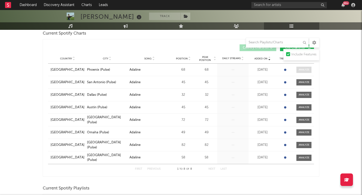
click at [301, 70] on div at bounding box center [304, 70] width 11 height 4
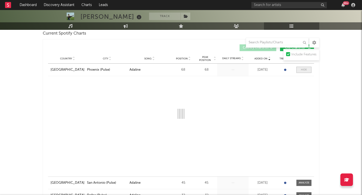
click at [301, 70] on div at bounding box center [304, 70] width 6 height 4
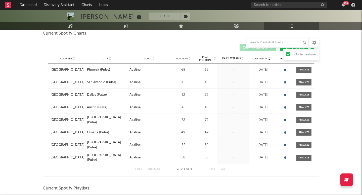
click at [183, 61] on div "Country City Song Position Peak Position Estimated Daily Streams Playlist Follo…" at bounding box center [181, 59] width 266 height 10
click at [183, 57] on span "Position" at bounding box center [182, 58] width 12 height 3
click at [305, 70] on div at bounding box center [304, 70] width 11 height 4
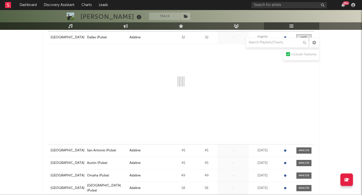
scroll to position [110, 0]
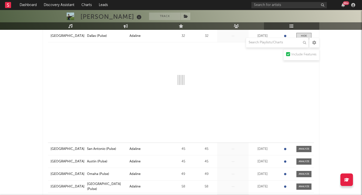
select select "1w"
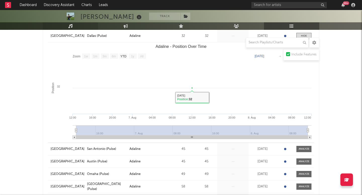
click at [67, 28] on link "Music" at bounding box center [70, 26] width 55 height 8
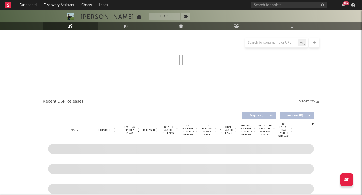
select select "1w"
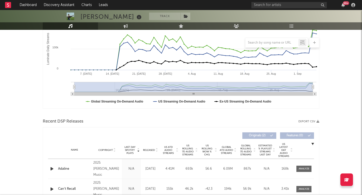
scroll to position [94, 0]
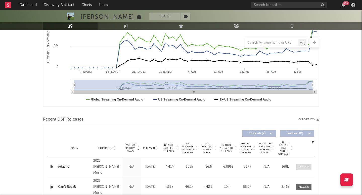
click at [307, 166] on div at bounding box center [304, 167] width 11 height 4
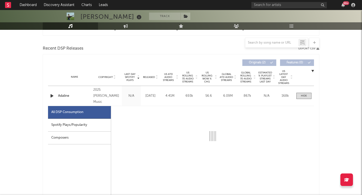
select select "1w"
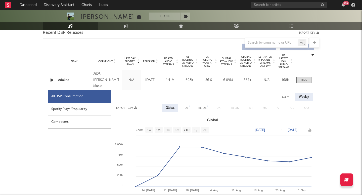
scroll to position [186, 0]
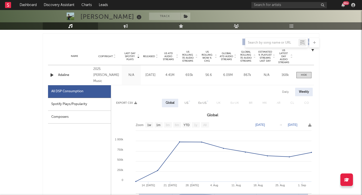
click at [305, 67] on div "Name Adaline Copyright 2025 Tyce Delk Music Label Tyce Delk Music Album Names A…" at bounding box center [181, 75] width 266 height 20
click at [304, 77] on div at bounding box center [304, 75] width 6 height 4
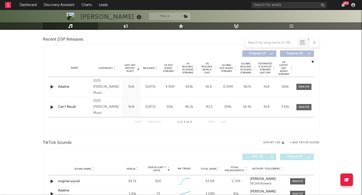
scroll to position [172, 0]
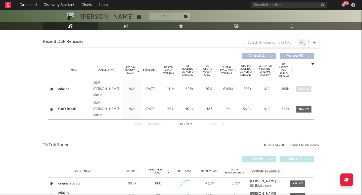
click at [305, 90] on div at bounding box center [304, 89] width 11 height 4
select select "1w"
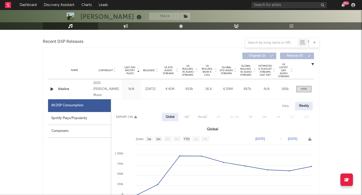
click at [284, 107] on div "Daily" at bounding box center [285, 106] width 14 height 9
select select "1w"
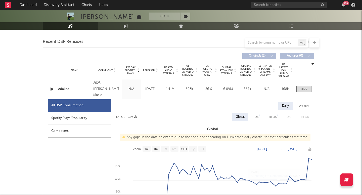
click at [263, 121] on span "US" at bounding box center [257, 117] width 14 height 9
click at [258, 118] on div "US" at bounding box center [257, 117] width 4 height 6
select select "1w"
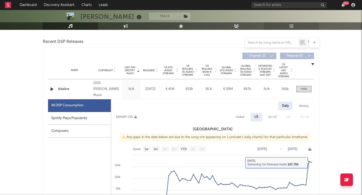
click at [302, 27] on link "Playlists/Charts" at bounding box center [291, 26] width 55 height 8
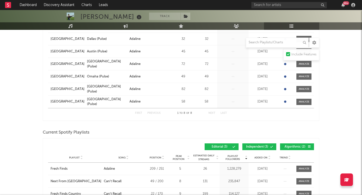
scroll to position [132, 0]
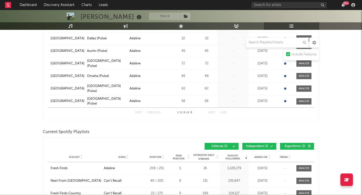
click at [256, 144] on button "Independent ( 3 )" at bounding box center [259, 146] width 34 height 7
click at [222, 144] on button "Editorial ( 3 )" at bounding box center [222, 146] width 34 height 7
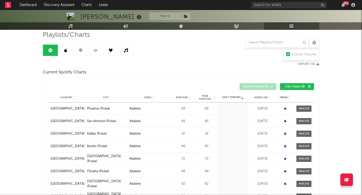
scroll to position [0, 0]
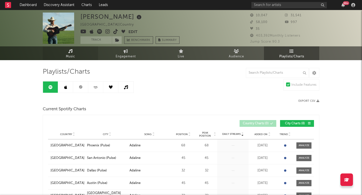
click at [78, 52] on link "Music" at bounding box center [70, 53] width 55 height 14
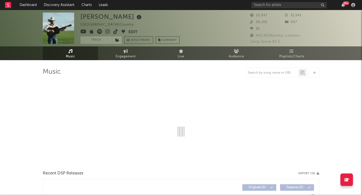
select select "1w"
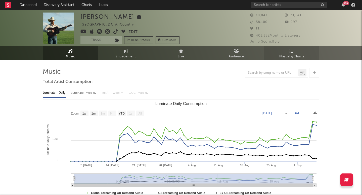
click at [277, 58] on link "Playlists/Charts" at bounding box center [291, 53] width 55 height 14
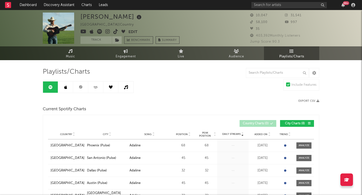
click at [72, 86] on link at bounding box center [65, 87] width 15 height 11
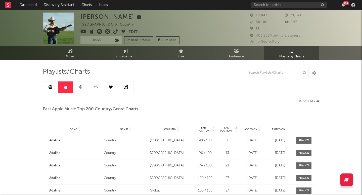
click at [121, 88] on link at bounding box center [125, 87] width 15 height 11
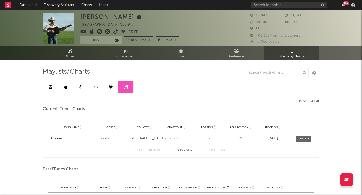
click at [97, 87] on icon at bounding box center [97, 86] width 1 height 1
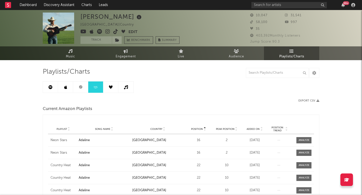
click at [113, 87] on link at bounding box center [110, 87] width 15 height 11
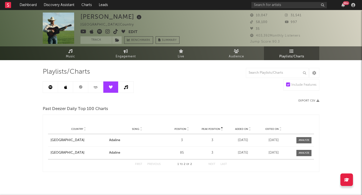
click at [125, 88] on icon at bounding box center [126, 87] width 4 height 4
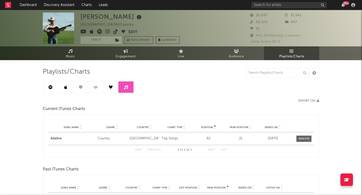
click at [81, 86] on icon at bounding box center [80, 87] width 3 height 3
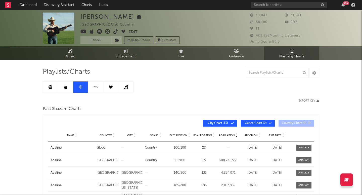
click at [207, 134] on span "Peak Position" at bounding box center [202, 135] width 19 height 3
click at [183, 135] on span "Exit Position" at bounding box center [178, 135] width 18 height 3
click at [69, 85] on link at bounding box center [65, 87] width 15 height 11
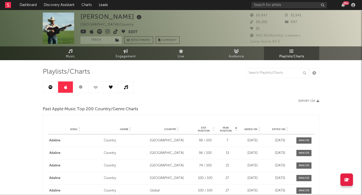
click at [113, 88] on link at bounding box center [110, 87] width 15 height 11
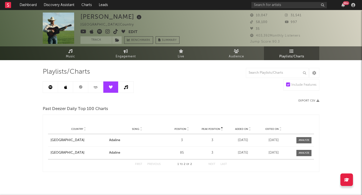
click at [127, 88] on icon at bounding box center [126, 87] width 4 height 4
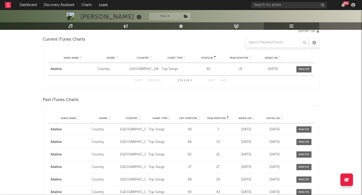
scroll to position [71, 0]
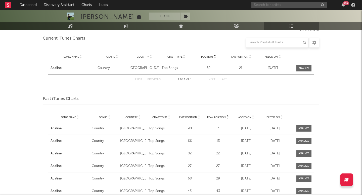
click at [273, 3] on input "text" at bounding box center [288, 5] width 75 height 6
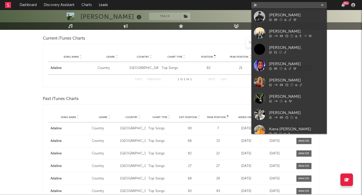
type input "j"
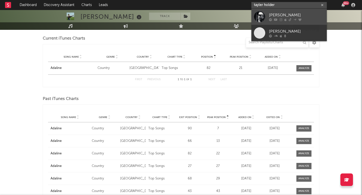
type input "tayler holder"
click at [284, 16] on div "[PERSON_NAME]" at bounding box center [296, 15] width 55 height 6
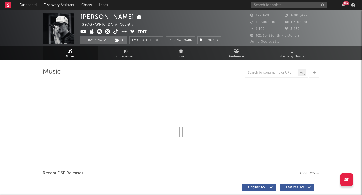
select select "6m"
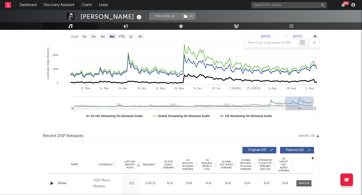
scroll to position [127, 0]
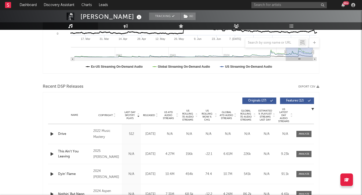
click at [151, 116] on span "Released" at bounding box center [149, 115] width 12 height 3
click at [197, 113] on div at bounding box center [195, 116] width 3 height 12
click at [189, 113] on span "US Rolling 7D Audio Streams" at bounding box center [188, 116] width 14 height 12
click at [147, 115] on span "Released" at bounding box center [149, 115] width 12 height 3
click at [308, 132] on span at bounding box center [303, 134] width 15 height 6
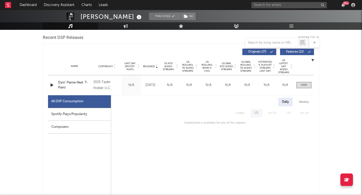
scroll to position [185, 0]
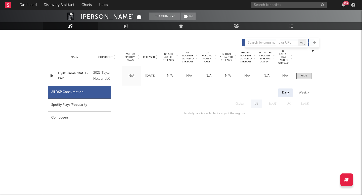
click at [74, 111] on div "Spotify Plays/Popularity" at bounding box center [79, 105] width 63 height 13
select select "1w"
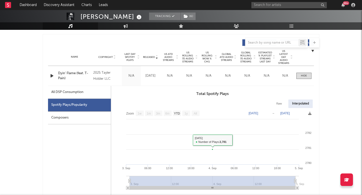
click at [82, 92] on div "All DSP Consumption" at bounding box center [67, 92] width 32 height 6
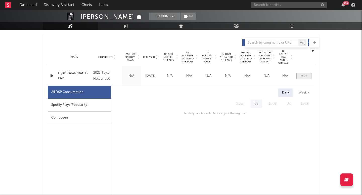
click at [308, 77] on span at bounding box center [303, 76] width 15 height 6
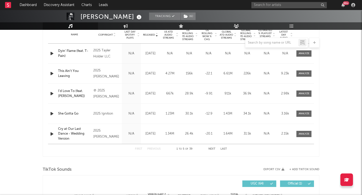
scroll to position [207, 0]
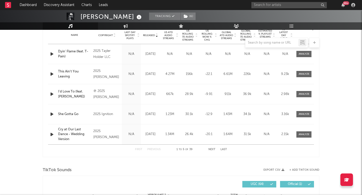
click at [165, 36] on span "US ATD Audio Streams" at bounding box center [168, 35] width 14 height 9
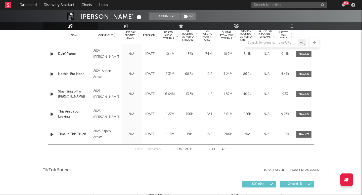
click at [190, 33] on span "US Rolling 7D Audio Streams" at bounding box center [188, 35] width 14 height 12
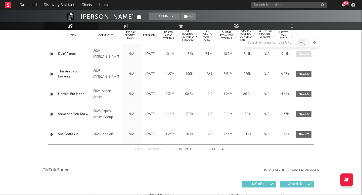
click at [310, 55] on span at bounding box center [303, 54] width 15 height 6
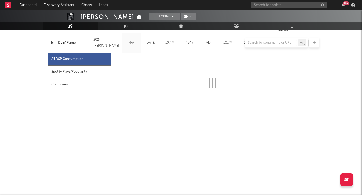
scroll to position [226, 0]
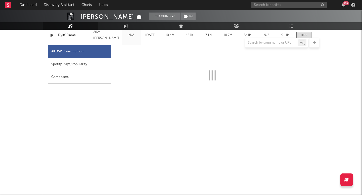
select select "6m"
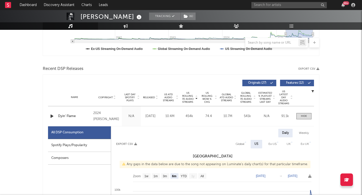
scroll to position [143, 0]
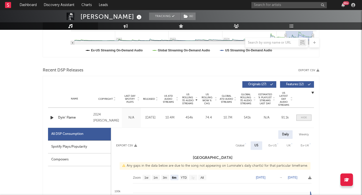
click at [311, 115] on span at bounding box center [303, 118] width 15 height 6
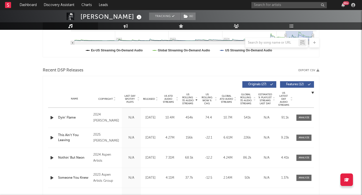
click at [146, 97] on div "Name Copyright Label Album Names Composer Names 7 Day Spotify Plays Last Day Sp…" at bounding box center [181, 99] width 266 height 18
click at [146, 98] on span "Released" at bounding box center [149, 99] width 12 height 3
click at [190, 95] on span "US Rolling 7D Audio Streams" at bounding box center [188, 99] width 14 height 12
click at [303, 119] on div at bounding box center [304, 118] width 11 height 4
select select "6m"
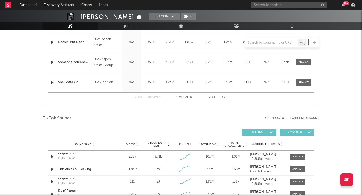
scroll to position [500, 0]
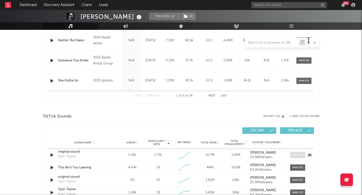
click at [301, 155] on div at bounding box center [297, 156] width 11 height 4
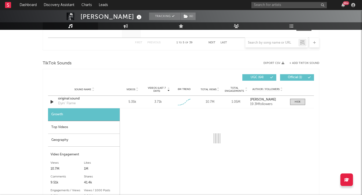
select select "1w"
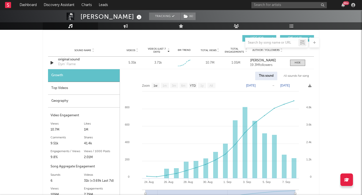
scroll to position [604, 0]
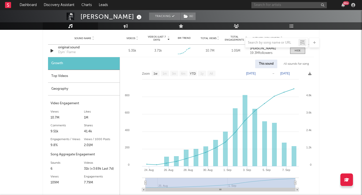
click at [272, 6] on input "text" at bounding box center [288, 5] width 75 height 6
type input "v"
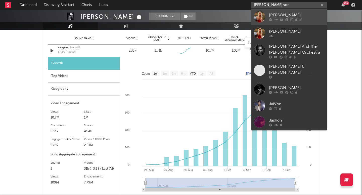
type input "jas von"
click at [278, 23] on link "[PERSON_NAME]" at bounding box center [288, 17] width 75 height 16
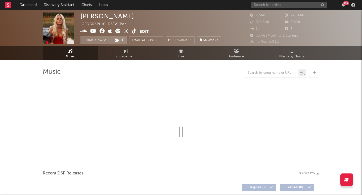
select select "6m"
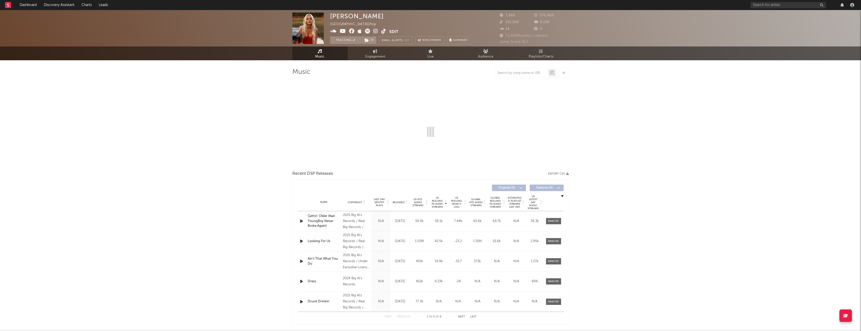
select select "6m"
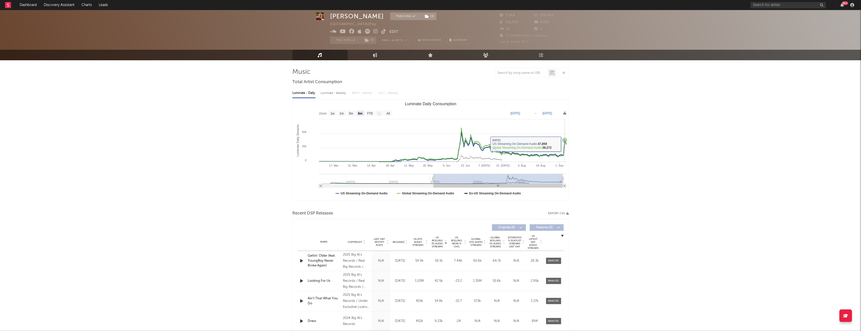
scroll to position [18, 0]
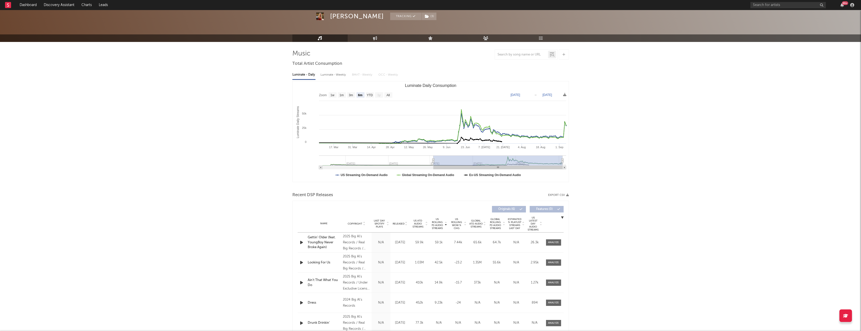
click at [758, 9] on div "99 +" at bounding box center [803, 5] width 106 height 10
click at [758, 5] on input "text" at bounding box center [787, 5] width 75 height 6
type input "[PERSON_NAME]"
click at [792, 14] on div "[PERSON_NAME]" at bounding box center [795, 15] width 55 height 6
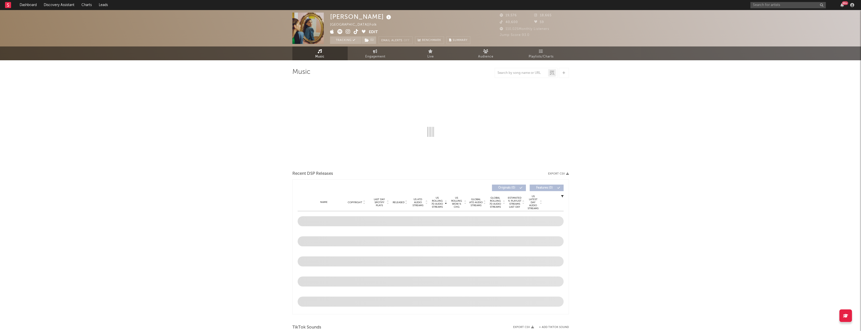
select select "6m"
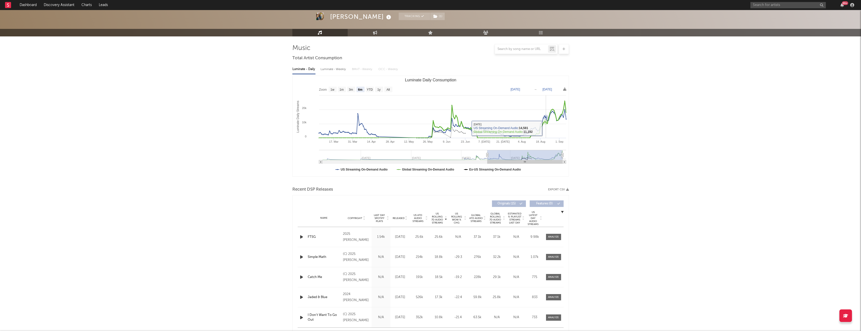
scroll to position [35, 0]
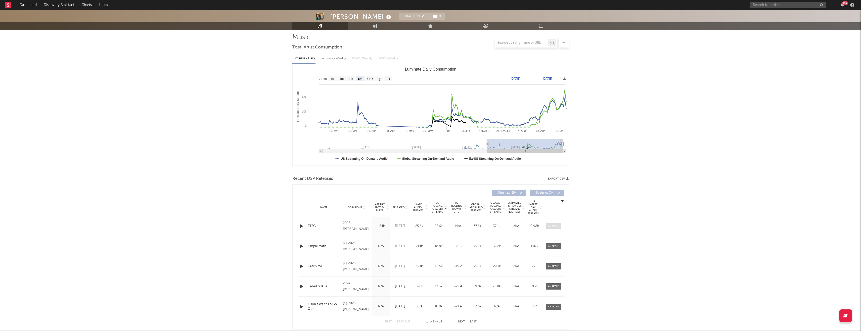
click at [554, 228] on div at bounding box center [553, 226] width 11 height 4
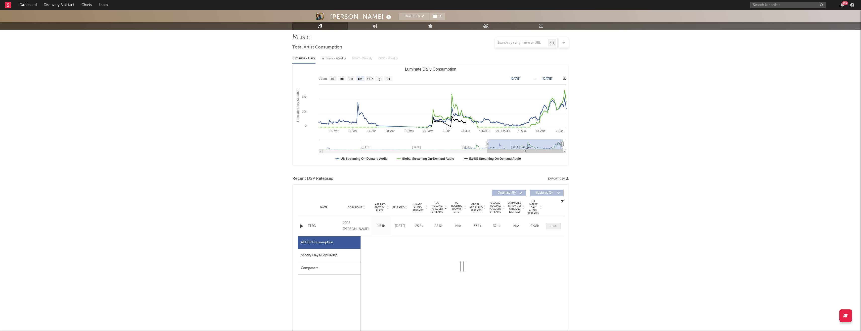
select select "1w"
click at [757, 6] on input "text" at bounding box center [787, 5] width 75 height 6
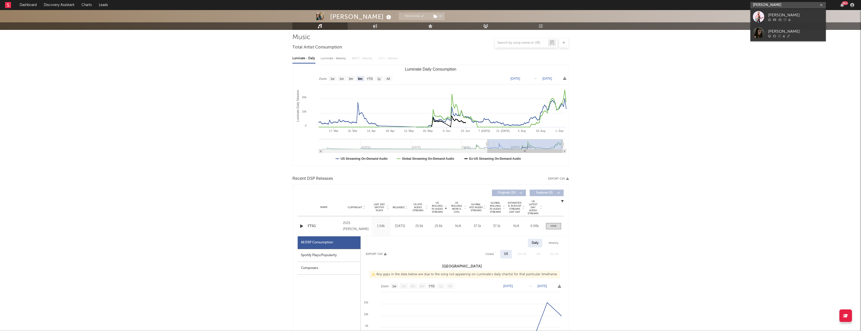
drag, startPoint x: 733, startPoint y: 5, endPoint x: 714, endPoint y: 5, distance: 18.8
click at [714, 5] on nav "Dashboard Discovery Assistant Charts Leads [PERSON_NAME] 99 +" at bounding box center [430, 5] width 861 height 10
type input "[PERSON_NAME]"
click at [779, 16] on div "[PERSON_NAME]" at bounding box center [795, 15] width 55 height 6
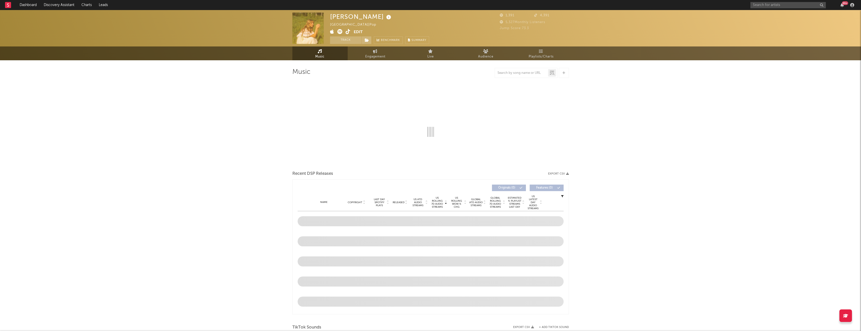
select select "1w"
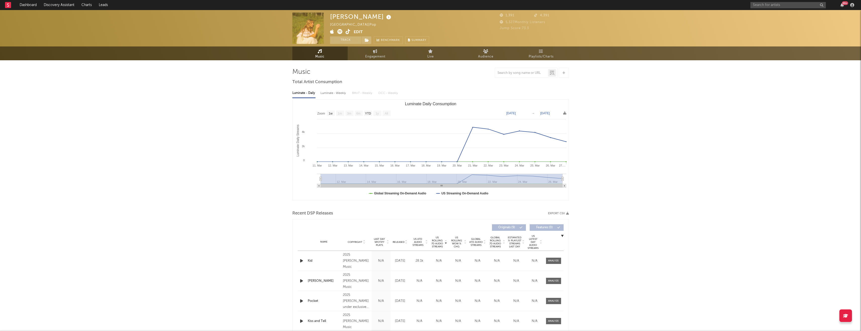
click at [351, 33] on span at bounding box center [342, 32] width 24 height 6
click at [348, 31] on icon at bounding box center [348, 31] width 5 height 5
click at [85, 6] on link "Charts" at bounding box center [86, 5] width 17 height 10
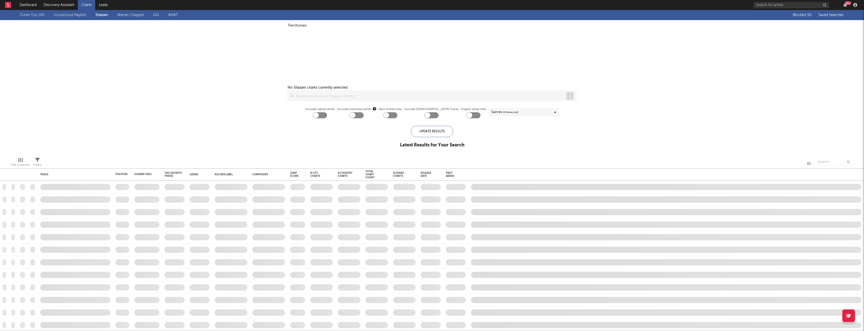
checkbox input "true"
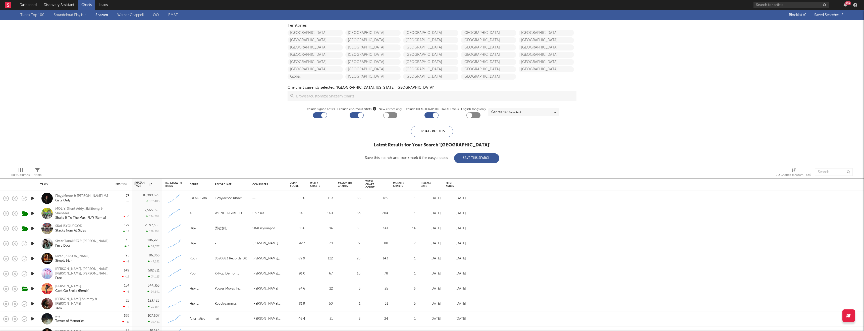
click at [818, 15] on span "Saved Searches ( 2 )" at bounding box center [830, 15] width 30 height 4
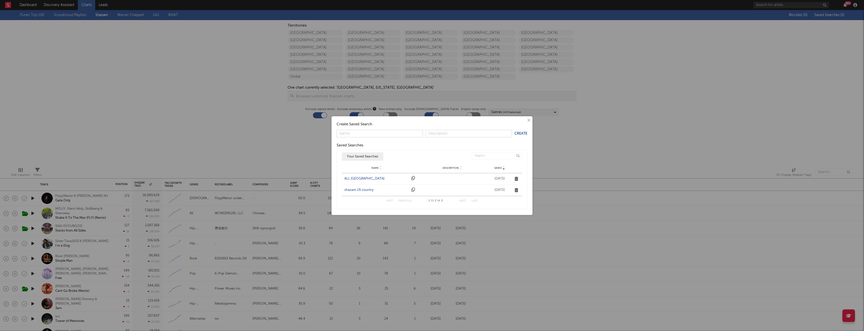
click at [356, 177] on div "ALL UNITED STATES" at bounding box center [377, 178] width 65 height 5
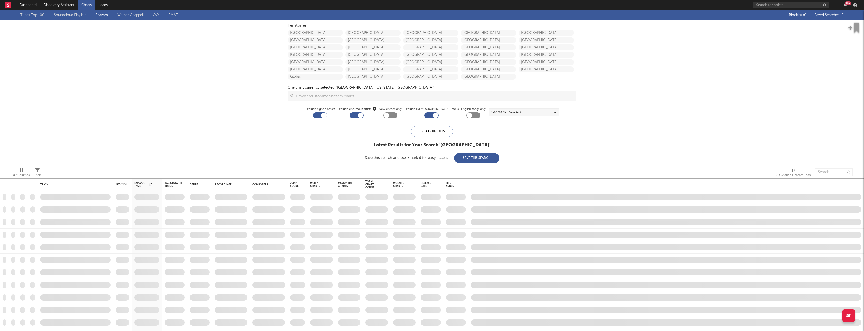
checkbox input "false"
checkbox input "true"
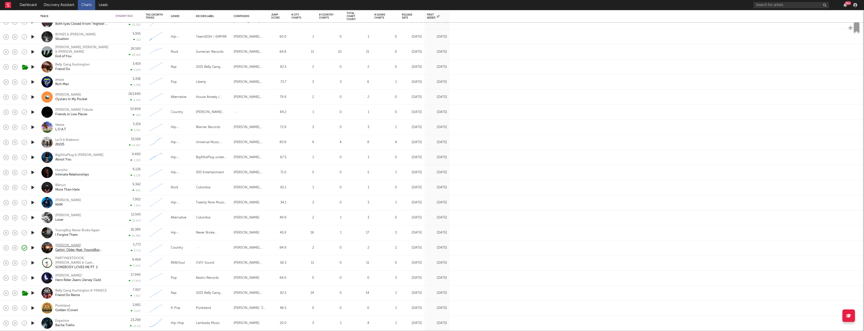
click at [59, 243] on div "[PERSON_NAME]" at bounding box center [82, 245] width 54 height 5
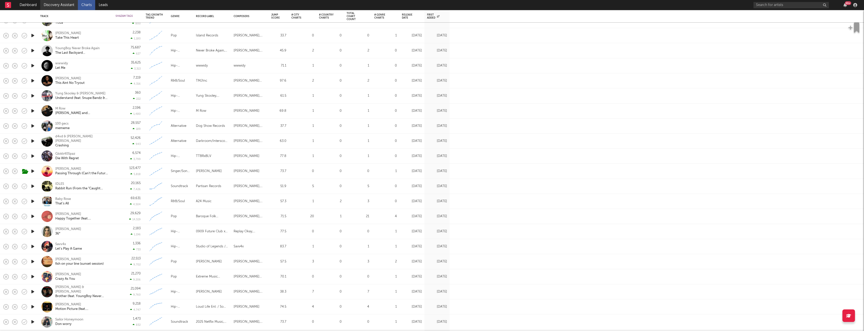
click at [62, 2] on link "Discovery Assistant" at bounding box center [59, 5] width 38 height 10
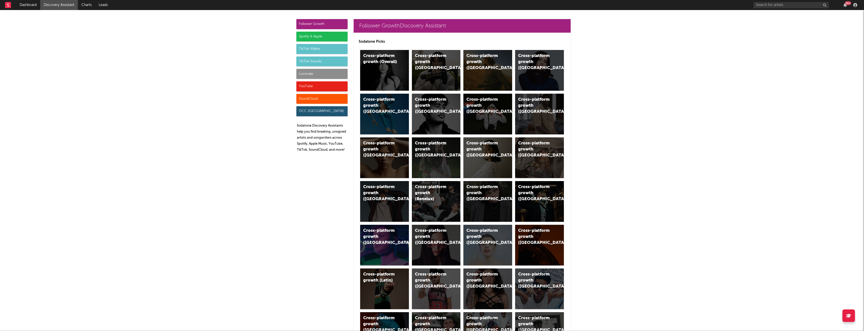
click at [299, 77] on div "Luminate" at bounding box center [322, 74] width 51 height 10
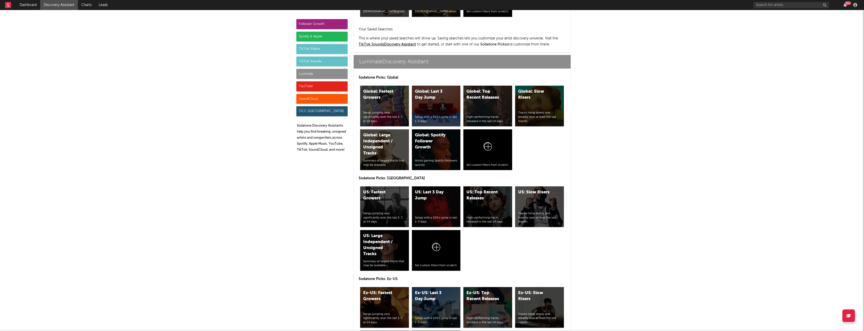
scroll to position [2407, 0]
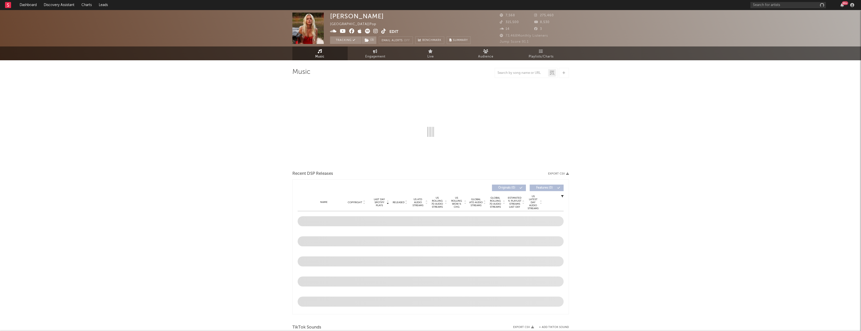
select select "6m"
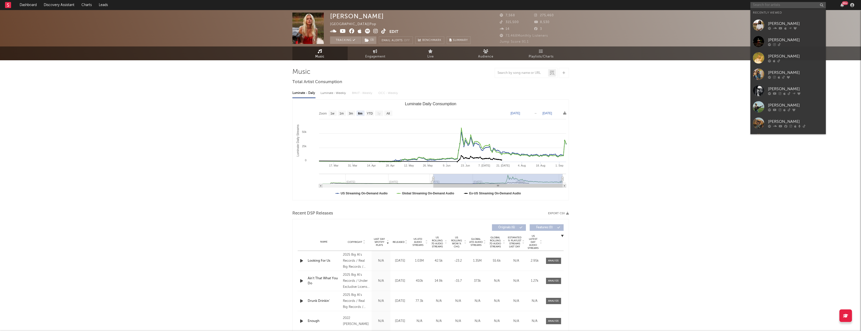
click at [783, 8] on input "text" at bounding box center [787, 5] width 75 height 6
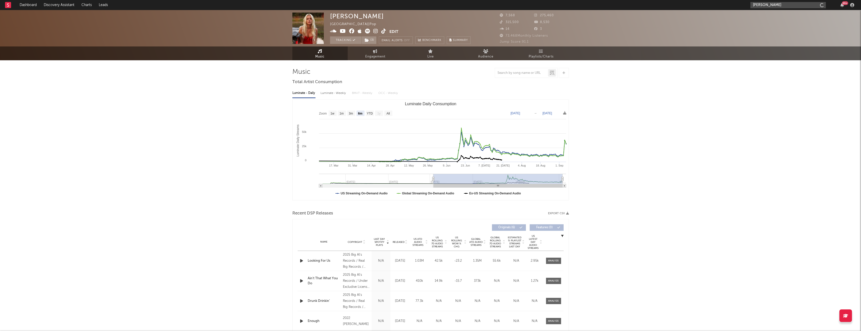
click at [786, 6] on input "[PERSON_NAME]" at bounding box center [787, 5] width 75 height 6
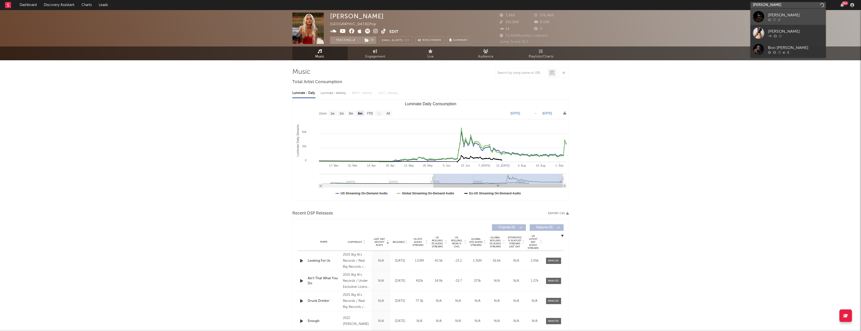
type input "[PERSON_NAME]"
click at [781, 17] on div "[PERSON_NAME]" at bounding box center [795, 15] width 55 height 6
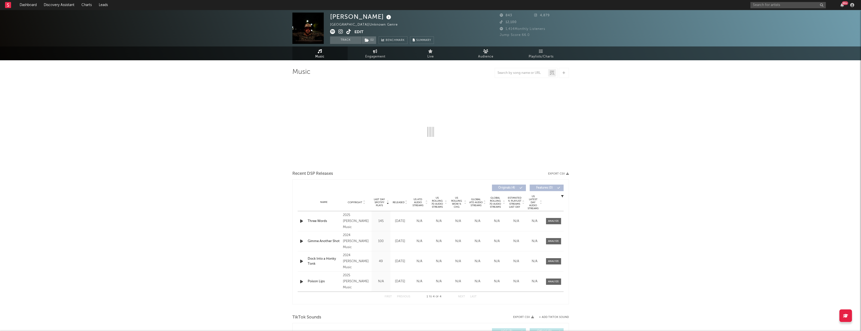
select select "6m"
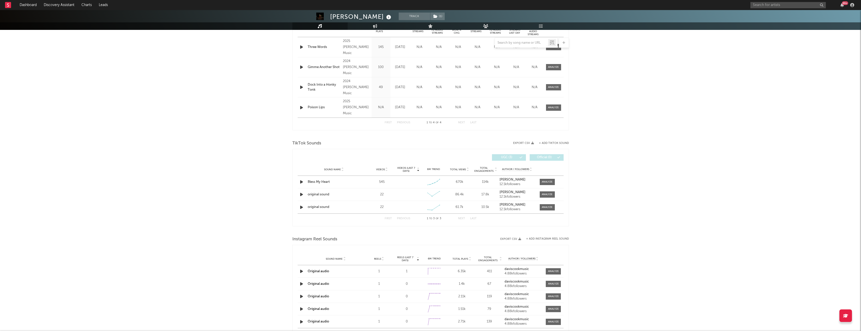
scroll to position [248, 0]
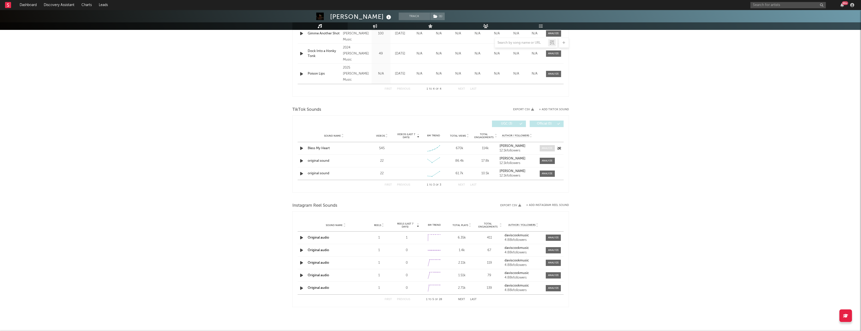
click at [544, 151] on span at bounding box center [547, 148] width 15 height 6
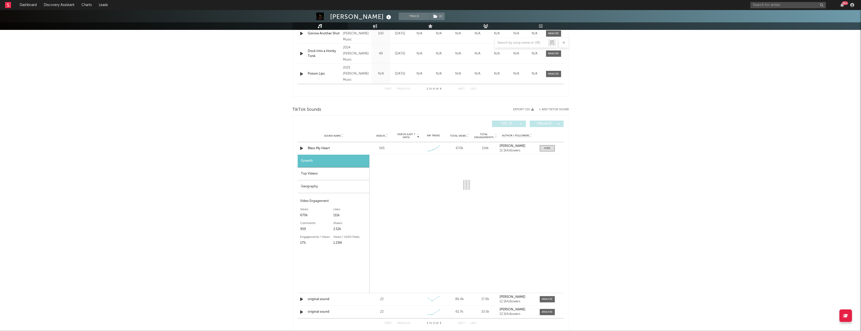
select select "1w"
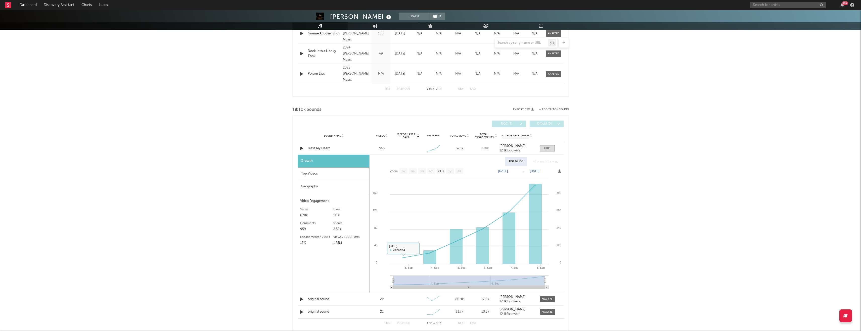
click at [359, 176] on div "Top Videos" at bounding box center [334, 174] width 72 height 13
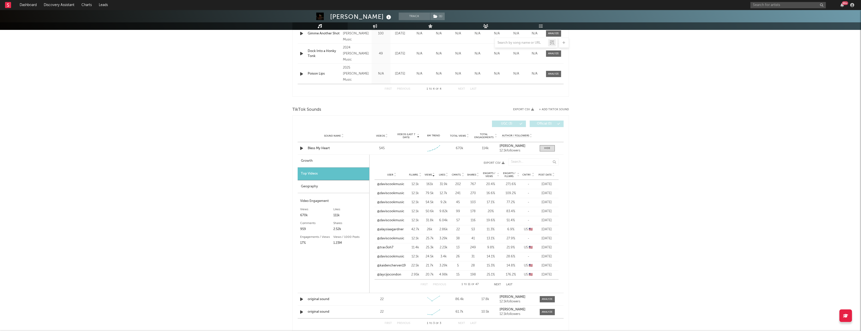
click at [549, 175] on span "Post Date" at bounding box center [544, 174] width 13 height 3
click at [389, 194] on link "@daviscookmusic" at bounding box center [390, 193] width 27 height 5
click at [767, 5] on input "text" at bounding box center [787, 5] width 75 height 6
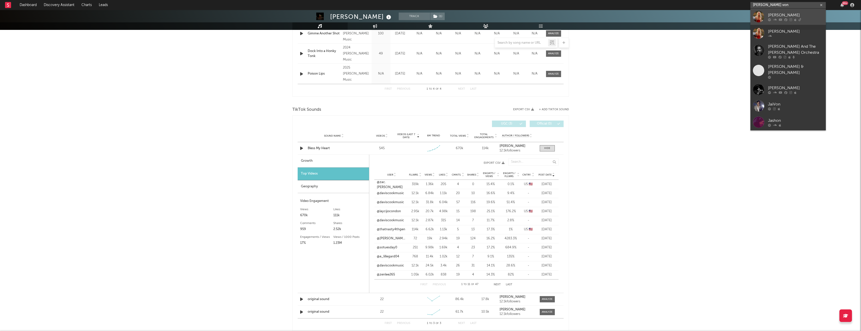
type input "jas von"
click at [793, 18] on div at bounding box center [795, 19] width 55 height 3
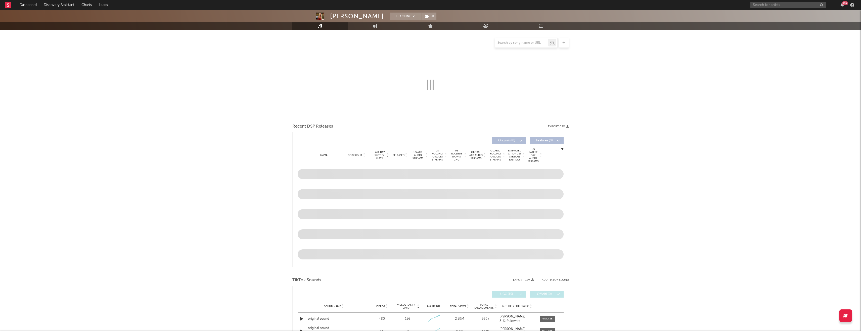
select select "6m"
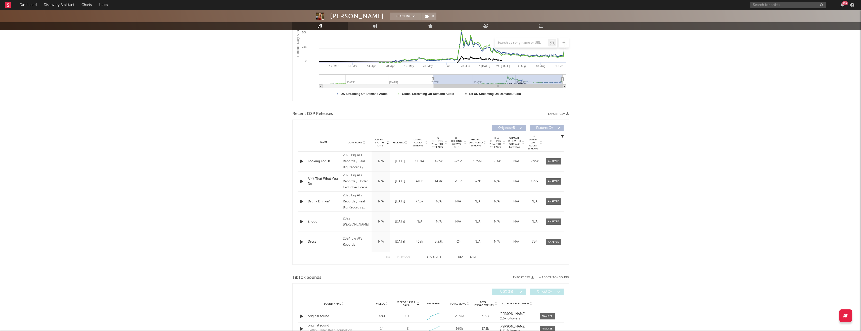
scroll to position [100, 0]
click at [399, 144] on span "Released" at bounding box center [399, 142] width 12 height 3
click at [554, 159] on div at bounding box center [553, 161] width 11 height 4
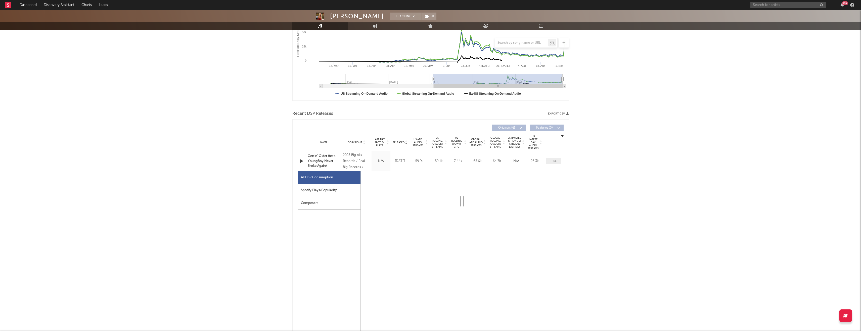
select select "1w"
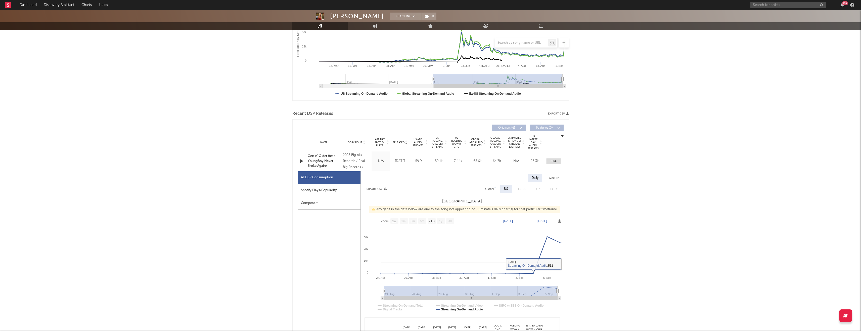
click at [482, 190] on div "Global" at bounding box center [489, 189] width 16 height 9
select select "1w"
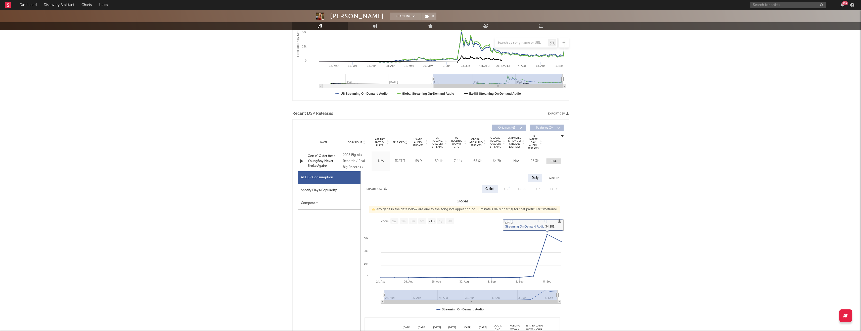
click at [504, 192] on div "US" at bounding box center [505, 189] width 11 height 9
select select "1w"
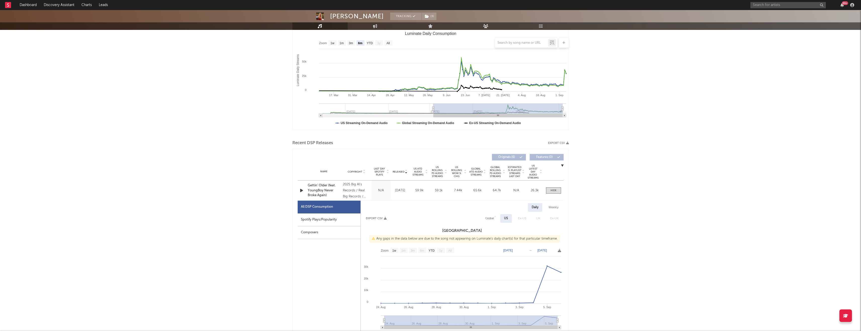
scroll to position [0, 0]
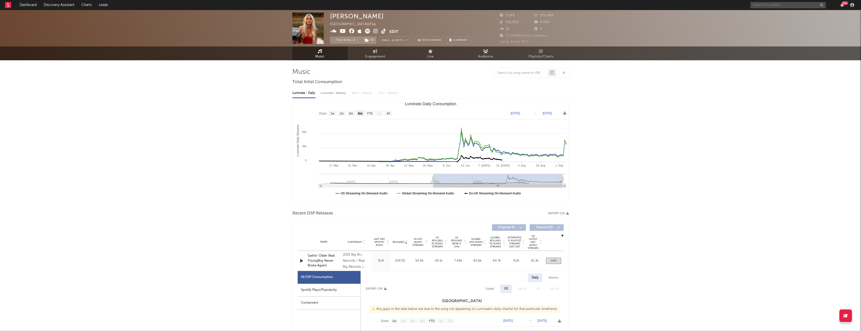
click at [781, 7] on input "text" at bounding box center [787, 5] width 75 height 6
type input "tyce del"
click at [797, 16] on div "Jas Von United States | Pop Edit Tracking ( 3 ) Email Alerts Off Benchmark Summ…" at bounding box center [430, 28] width 861 height 36
click at [791, 8] on input "tyce del" at bounding box center [787, 5] width 75 height 6
click at [779, 20] on div "Jas Von United States | Pop Edit Tracking ( 3 ) Email Alerts Off Benchmark Summ…" at bounding box center [430, 28] width 861 height 36
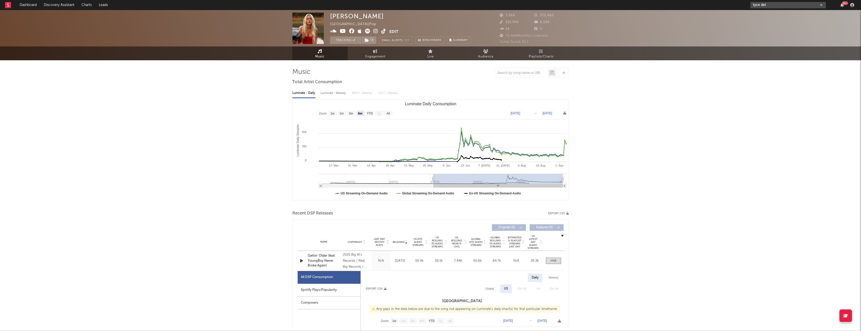
click at [780, 8] on input "tyce del" at bounding box center [787, 5] width 75 height 6
click at [777, 20] on div at bounding box center [795, 19] width 55 height 3
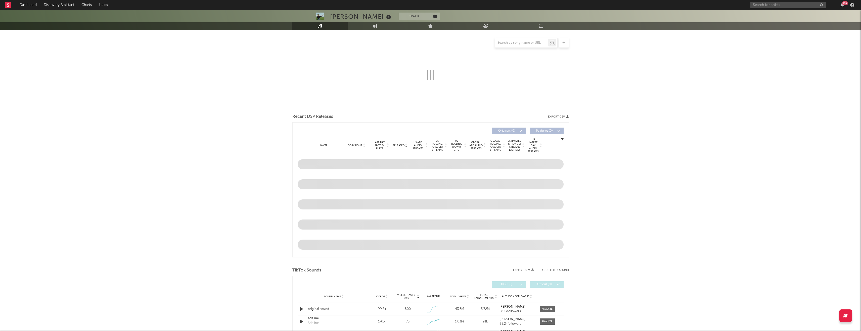
select select "1w"
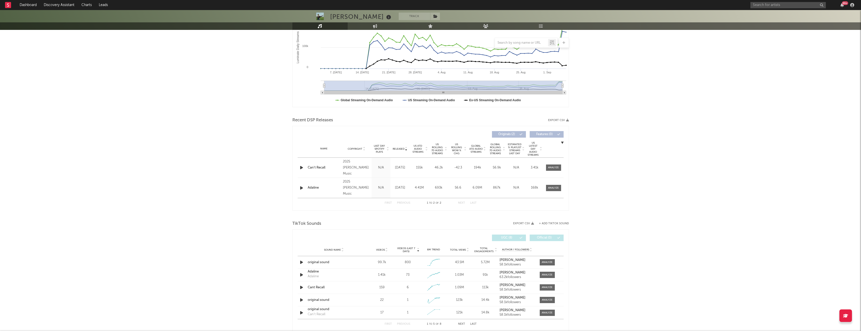
scroll to position [94, 0]
click at [554, 167] on div at bounding box center [553, 167] width 11 height 4
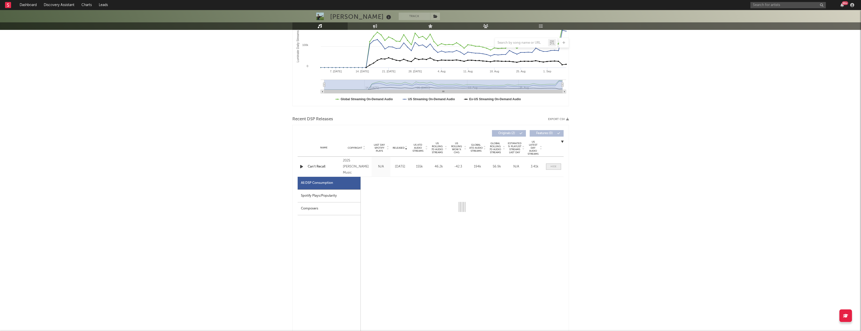
select select "1w"
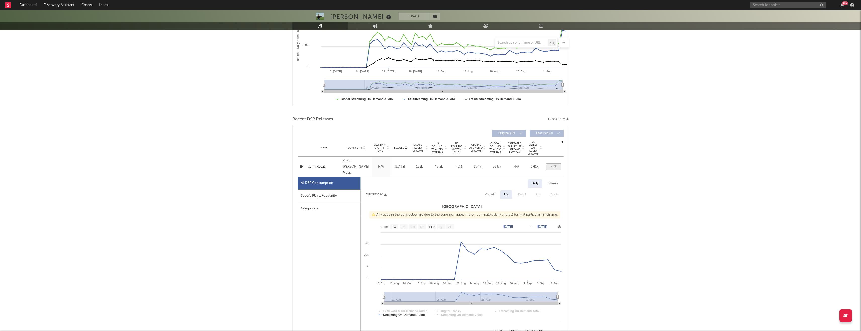
click at [549, 169] on span at bounding box center [553, 167] width 15 height 6
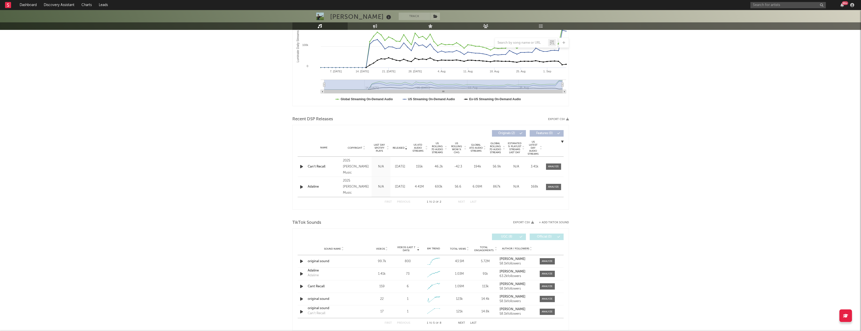
click at [398, 146] on div "Released" at bounding box center [400, 148] width 17 height 4
click at [551, 166] on div at bounding box center [553, 167] width 11 height 4
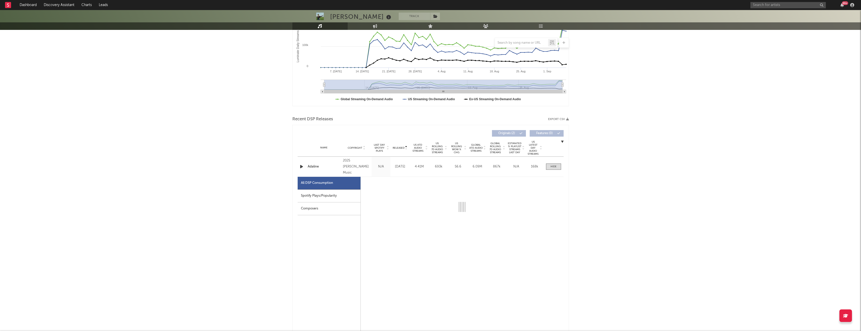
select select "1w"
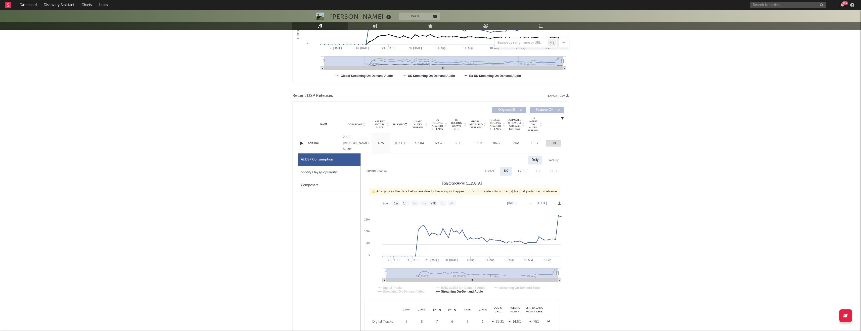
scroll to position [126, 0]
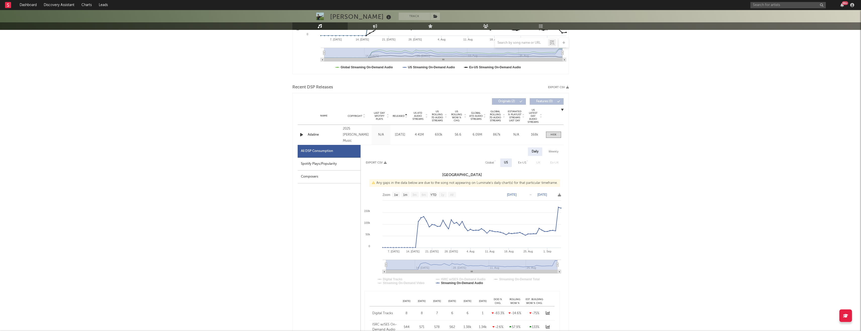
click at [328, 164] on div "Spotify Plays/Popularity" at bounding box center [329, 164] width 63 height 13
select select "1w"
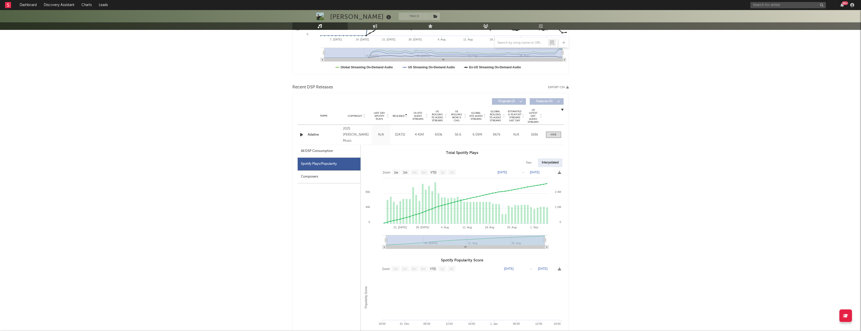
click at [333, 154] on div "All DSP Consumption" at bounding box center [329, 151] width 63 height 13
select select "1w"
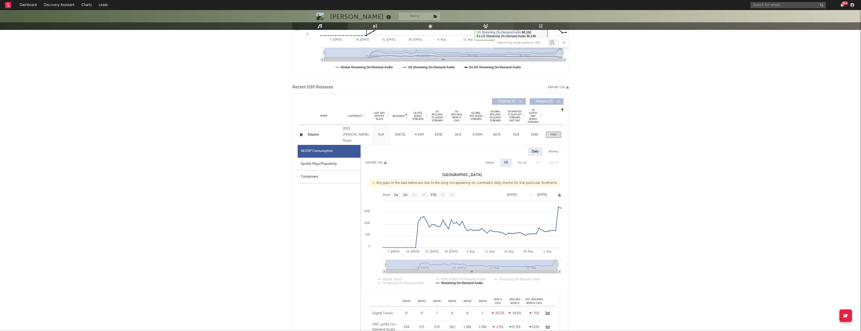
click at [550, 26] on link "Playlists/Charts" at bounding box center [540, 26] width 55 height 8
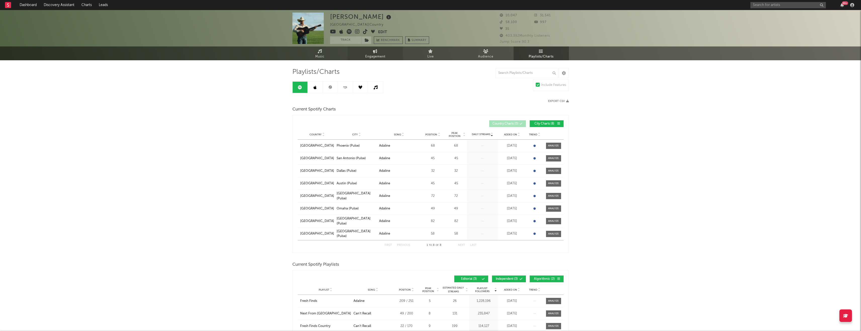
click at [363, 55] on link "Engagement" at bounding box center [375, 53] width 55 height 14
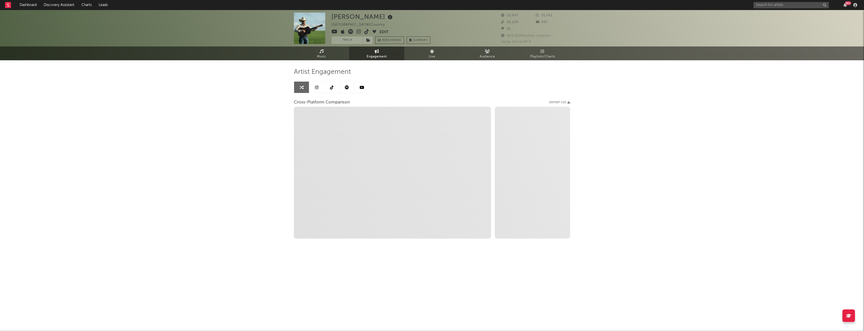
select select "1w"
select select "1m"
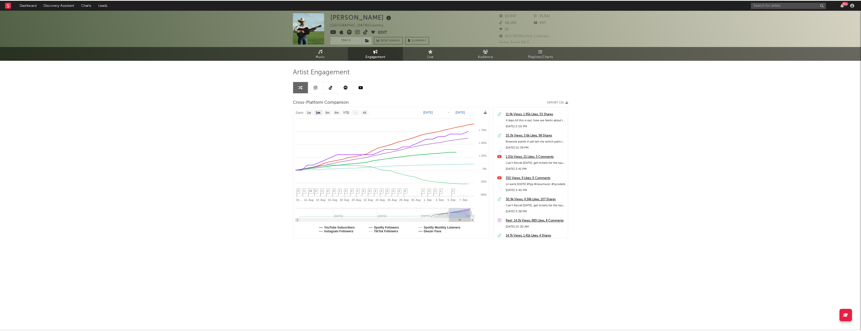
scroll to position [629, 0]
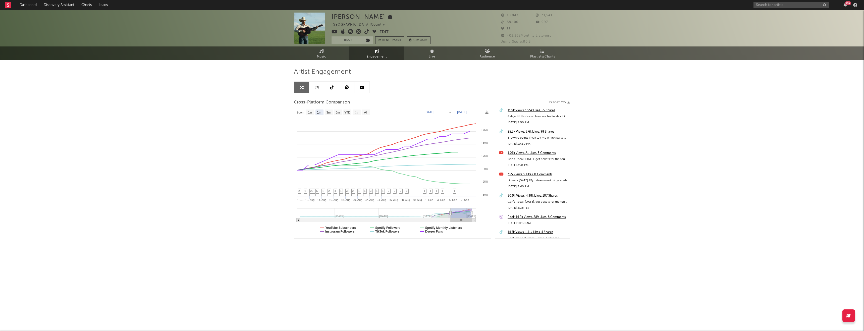
click at [348, 87] on icon at bounding box center [347, 87] width 4 height 4
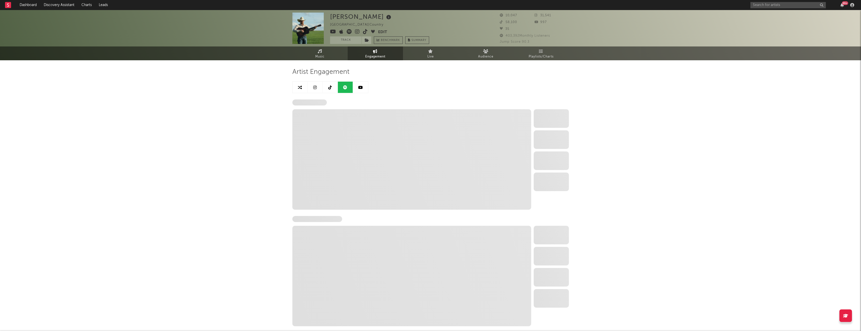
select select "1w"
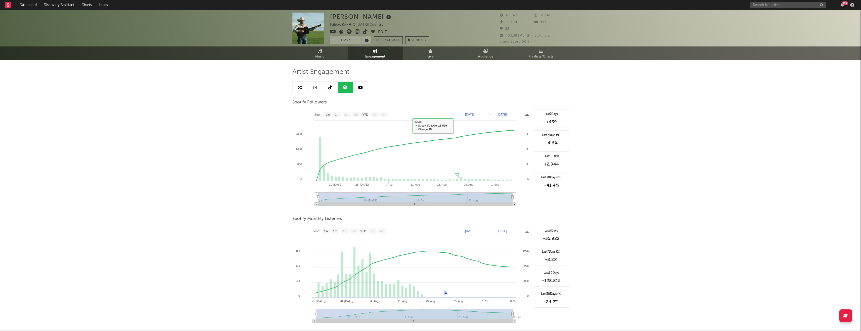
click at [334, 87] on link at bounding box center [330, 87] width 15 height 11
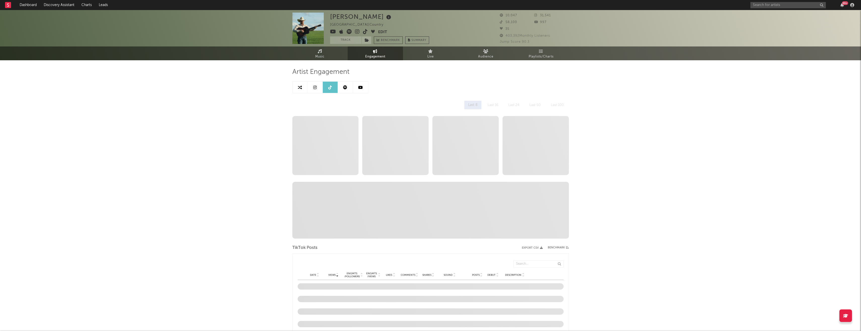
click at [318, 88] on link at bounding box center [315, 87] width 15 height 11
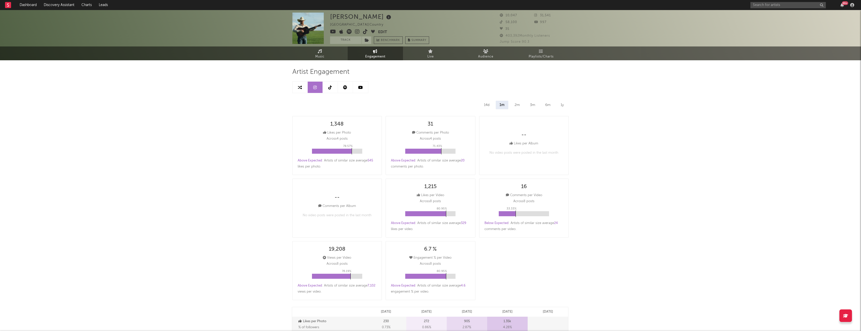
select select "1w"
click at [305, 93] on div at bounding box center [330, 87] width 76 height 12
click at [325, 57] on link "Music" at bounding box center [319, 53] width 55 height 14
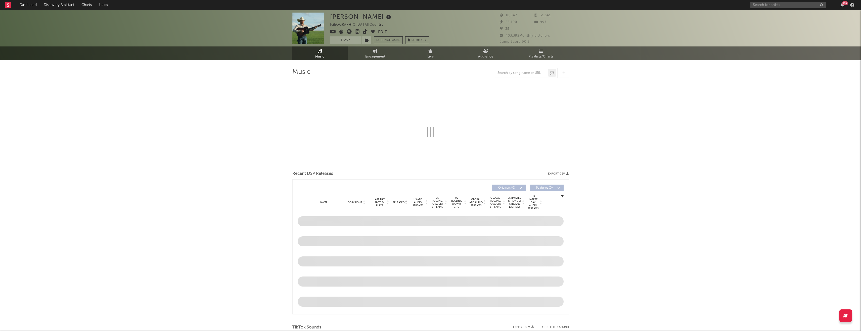
select select "1w"
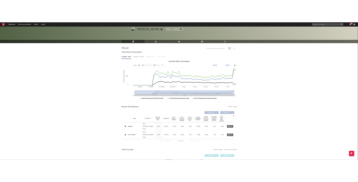
scroll to position [24, 0]
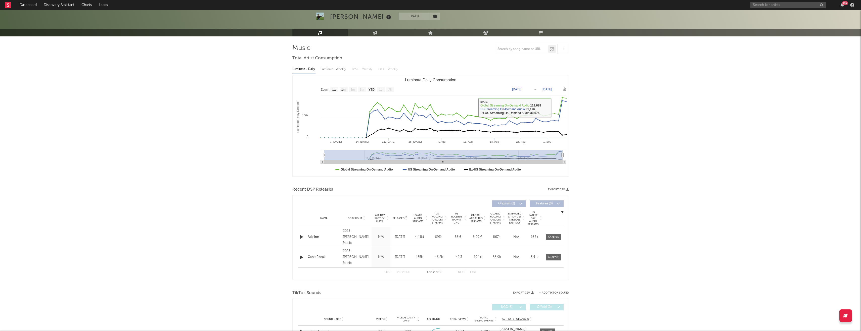
click at [615, 123] on div "Tyce Delk Track United States | Country Edit Track Benchmark Summary 10,047 31,…" at bounding box center [430, 335] width 861 height 699
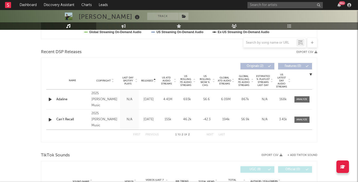
scroll to position [166, 0]
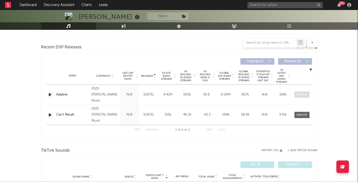
click at [300, 95] on div at bounding box center [302, 95] width 11 height 4
select select "1w"
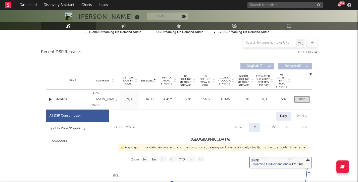
scroll to position [0, 0]
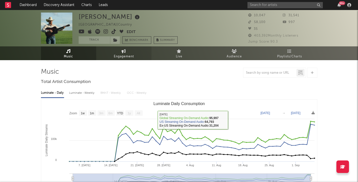
click at [135, 56] on link "Engagement" at bounding box center [123, 53] width 55 height 14
select select "1w"
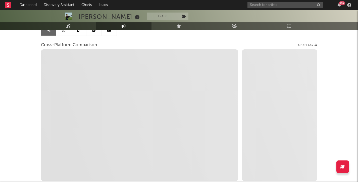
scroll to position [60, 0]
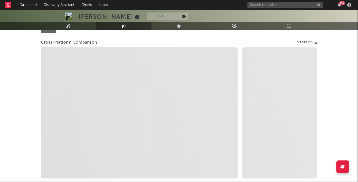
select select "1m"
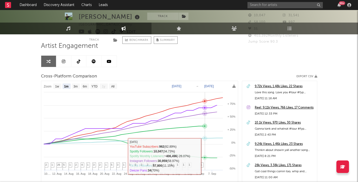
scroll to position [0, 0]
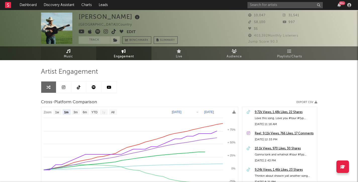
click at [70, 52] on icon at bounding box center [68, 51] width 4 height 4
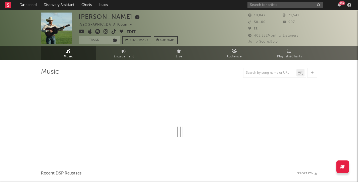
select select "1w"
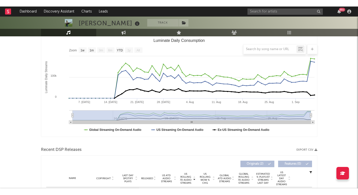
scroll to position [68, 0]
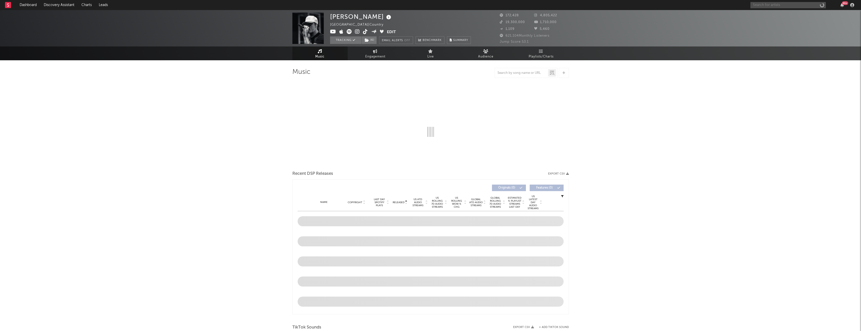
click at [801, 6] on input "text" at bounding box center [787, 5] width 75 height 6
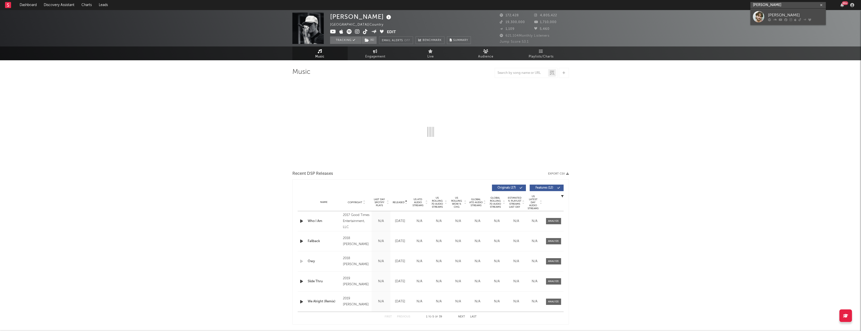
type input "[PERSON_NAME]"
click at [808, 11] on link "[PERSON_NAME]" at bounding box center [787, 17] width 75 height 16
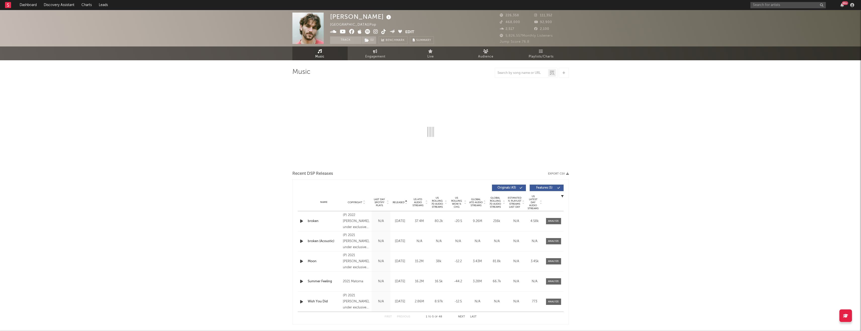
select select "6m"
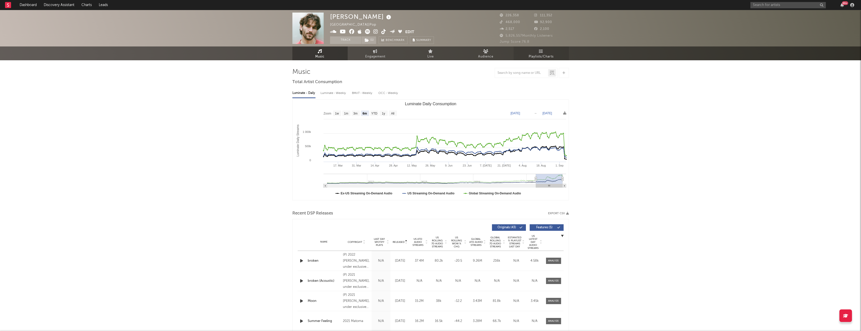
click at [532, 54] on span "Playlists/Charts" at bounding box center [540, 57] width 25 height 6
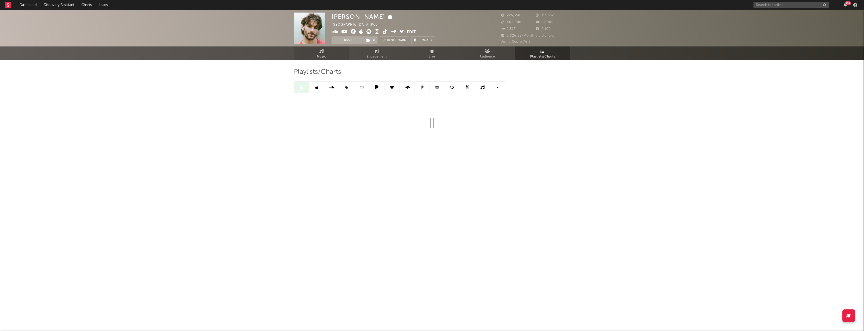
click at [329, 56] on link "Music" at bounding box center [321, 53] width 55 height 14
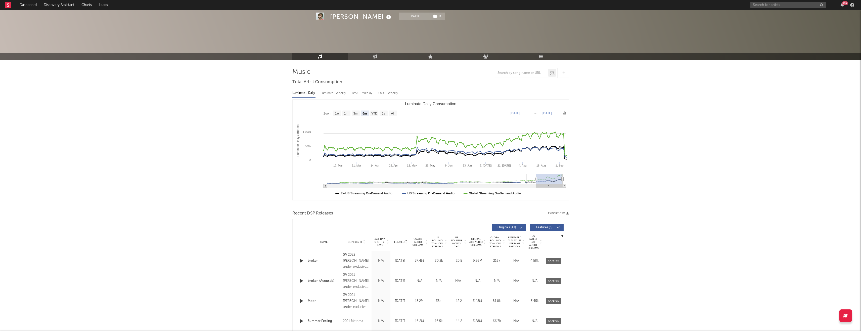
scroll to position [47, 0]
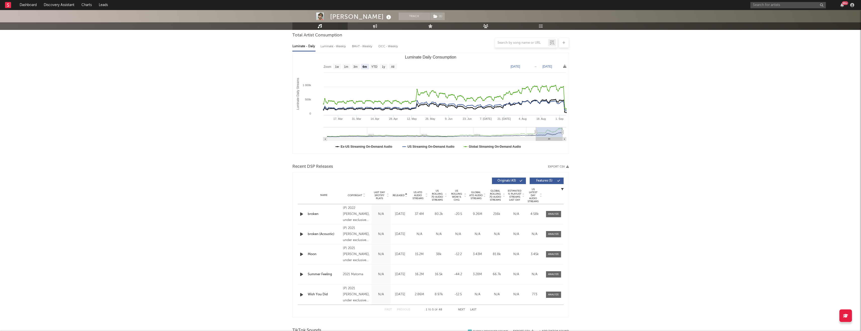
click at [437, 195] on span "US Rolling 7D Audio Streams" at bounding box center [437, 195] width 14 height 12
click at [454, 195] on span "US Rolling WoW % Chg" at bounding box center [457, 195] width 14 height 12
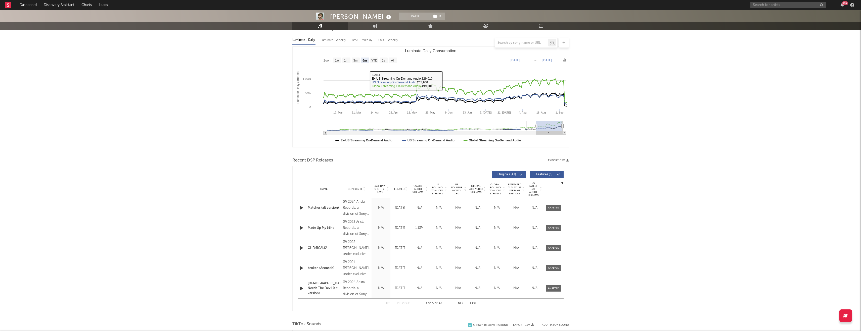
scroll to position [1, 0]
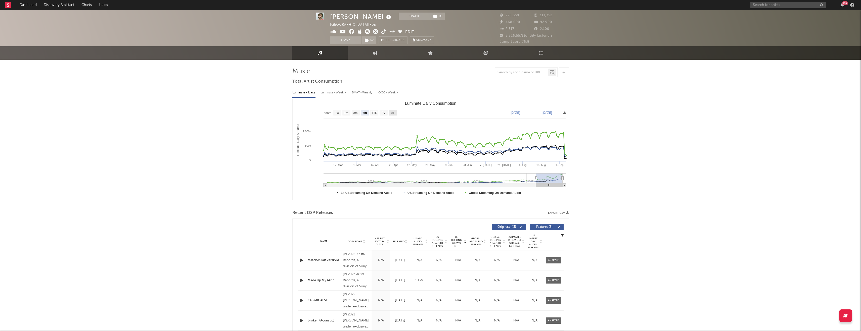
click at [396, 114] on rect "Luminate Daily Consumption" at bounding box center [393, 113] width 8 height 6
select select "All"
type input "[DATE]"
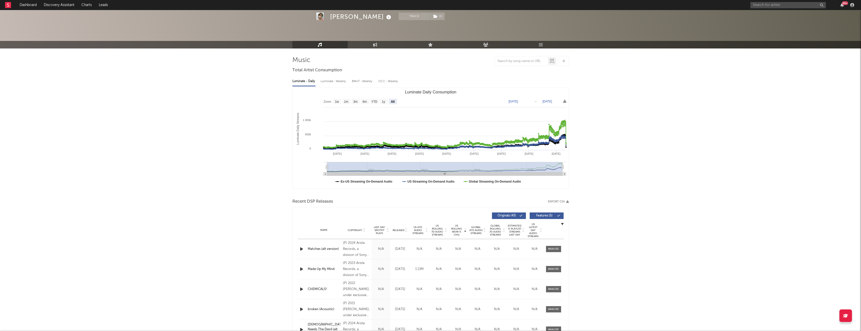
scroll to position [16, 0]
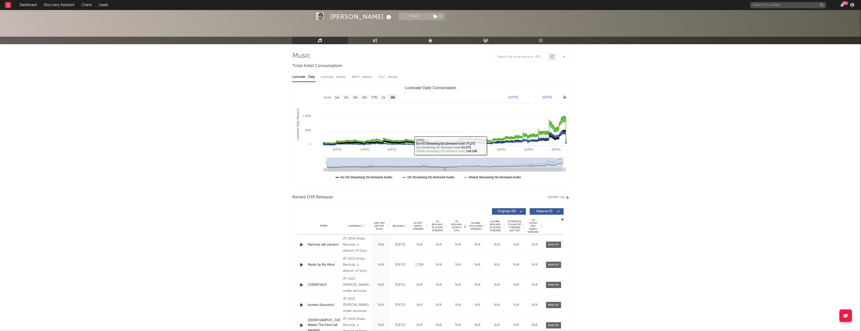
click at [403, 222] on div "Name Copyright Label Album Names Composer Names 7 Day Spotify Plays Last Day Sp…" at bounding box center [431, 226] width 266 height 18
click at [403, 225] on span "Released" at bounding box center [399, 226] width 12 height 3
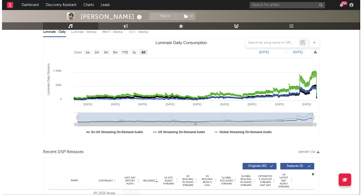
scroll to position [0, 0]
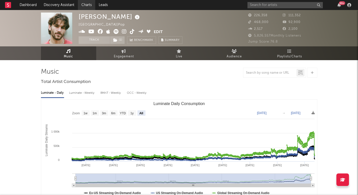
click at [86, 8] on link "Charts" at bounding box center [86, 5] width 17 height 10
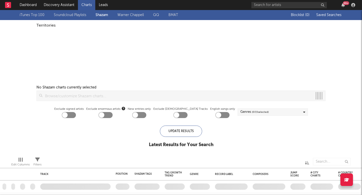
checkbox input "true"
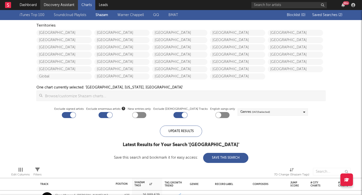
click at [60, 5] on link "Discovery Assistant" at bounding box center [59, 5] width 38 height 10
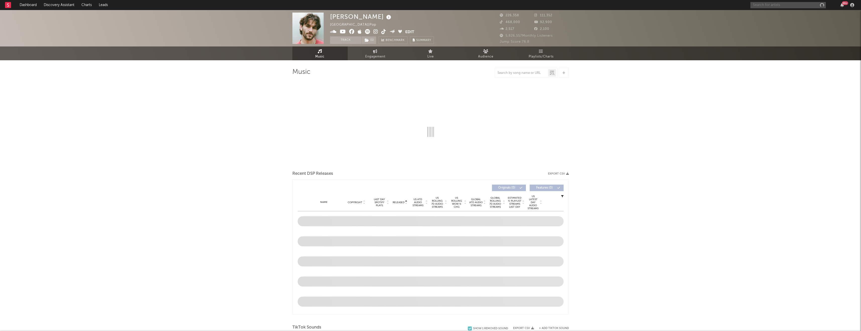
click at [767, 5] on input "text" at bounding box center [787, 5] width 75 height 6
select select "6m"
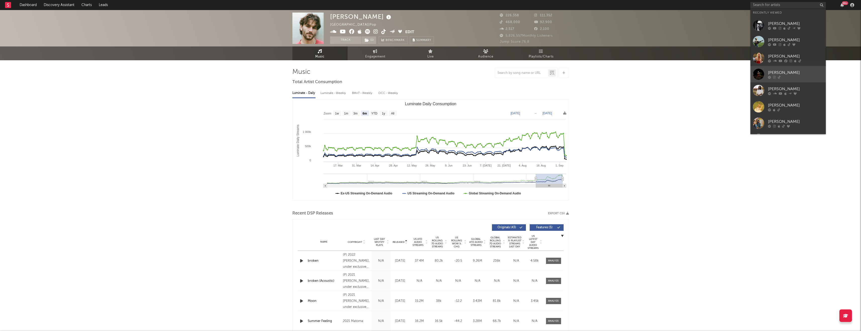
click at [773, 71] on div "[PERSON_NAME]" at bounding box center [795, 73] width 55 height 6
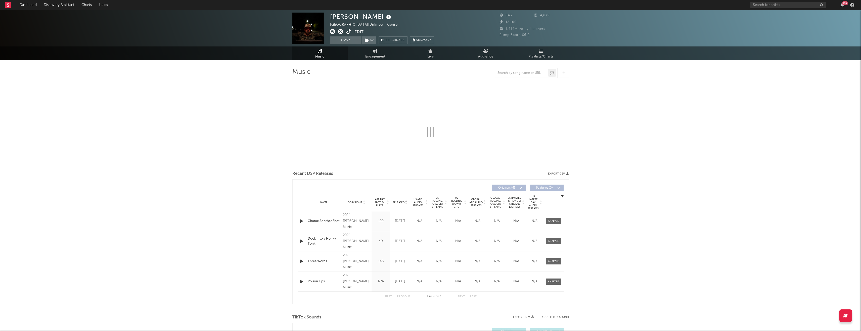
select select "6m"
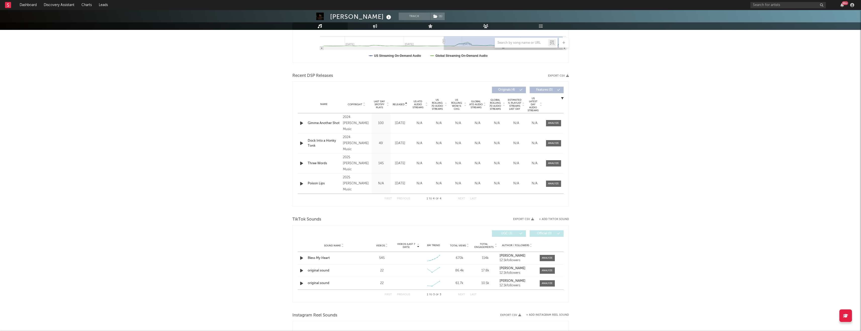
scroll to position [137, 0]
click at [536, 258] on div at bounding box center [546, 258] width 20 height 6
click at [546, 258] on div at bounding box center [547, 259] width 11 height 4
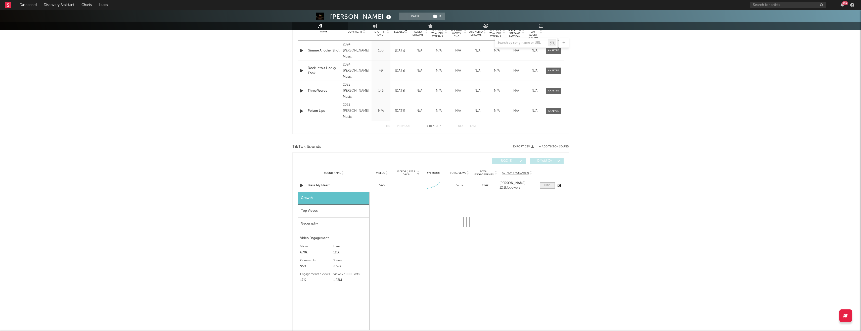
scroll to position [211, 0]
select select "1w"
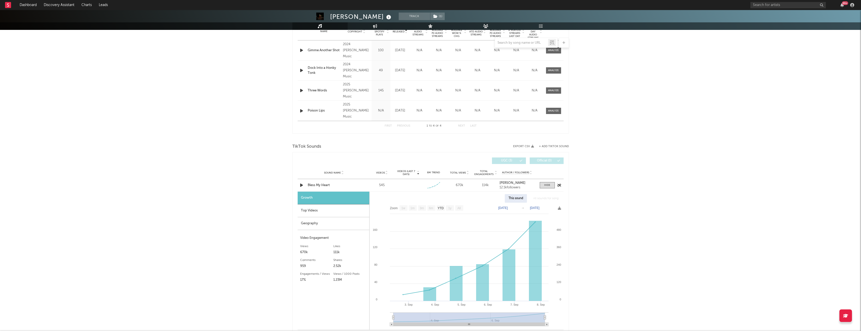
click at [301, 185] on icon "button" at bounding box center [301, 185] width 5 height 6
click at [325, 209] on div "Top Videos" at bounding box center [334, 211] width 72 height 13
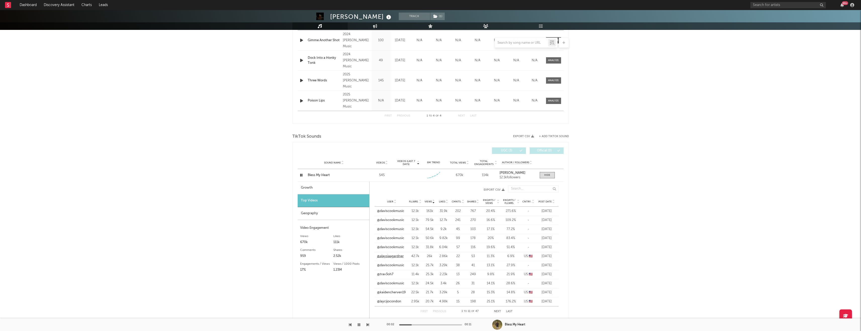
scroll to position [222, 0]
click at [548, 200] on span "Post Date" at bounding box center [544, 200] width 13 height 3
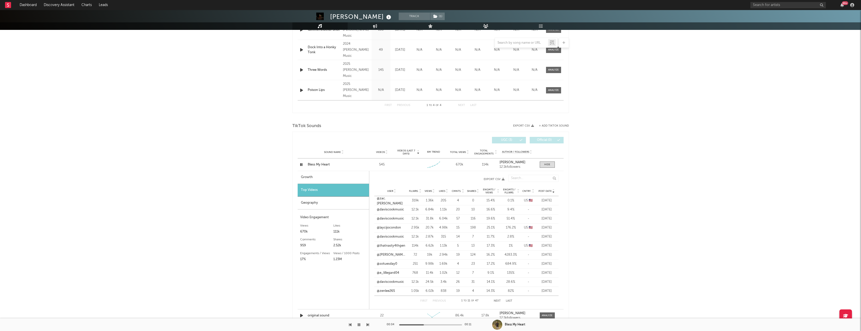
scroll to position [235, 0]
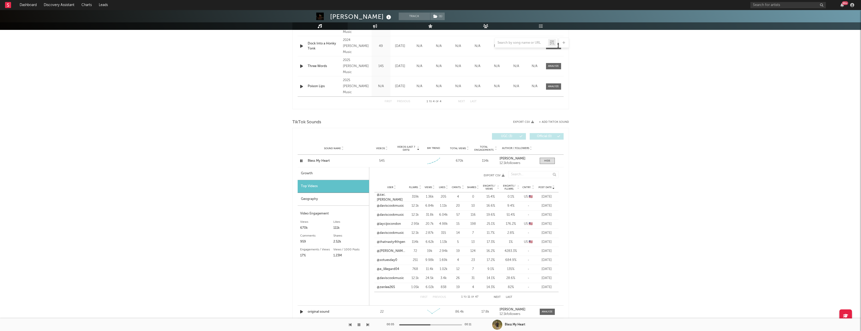
click at [429, 187] on span "Views" at bounding box center [427, 187] width 7 height 3
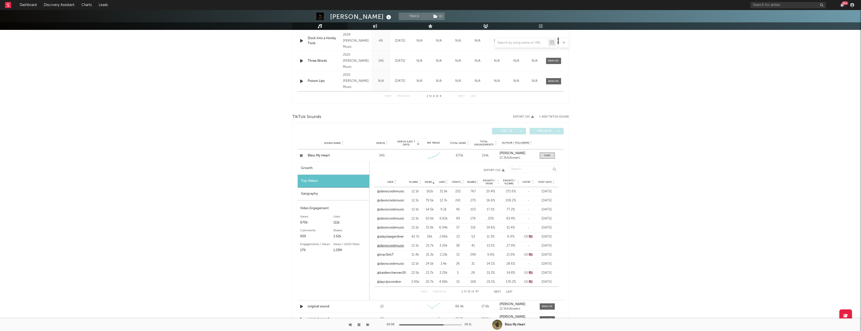
click at [399, 247] on link "@daviscookmusic" at bounding box center [390, 245] width 27 height 5
click at [300, 157] on icon "button" at bounding box center [301, 156] width 5 height 6
click at [387, 237] on link "@alaysiaagardner" at bounding box center [390, 236] width 27 height 5
click at [758, 5] on input "text" at bounding box center [787, 5] width 75 height 6
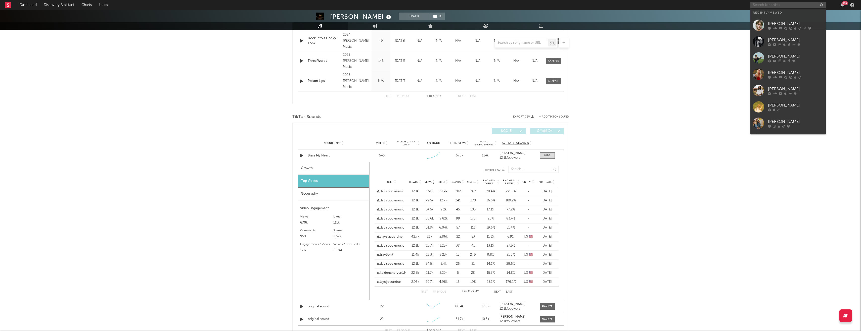
paste input "https://www.tiktok.com/@thedevinshamelexperience"
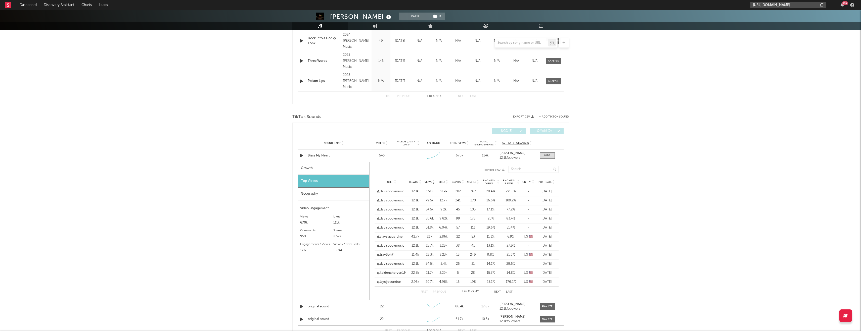
scroll to position [0, 21]
type input "https://www.tiktok.com/@thedevinshamelexperience"
click at [785, 20] on div "thedevinshamelexperience" at bounding box center [795, 17] width 55 height 6
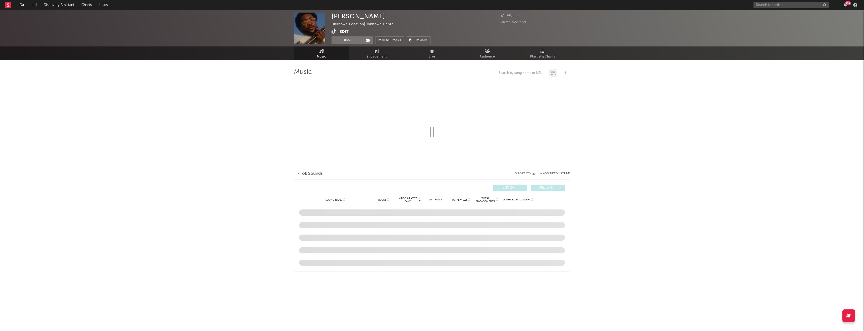
select select "1w"
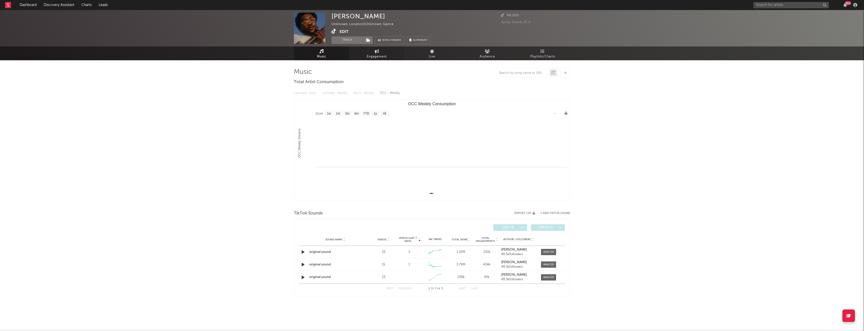
click at [379, 57] on span "Engagement" at bounding box center [377, 57] width 20 height 6
select select "1w"
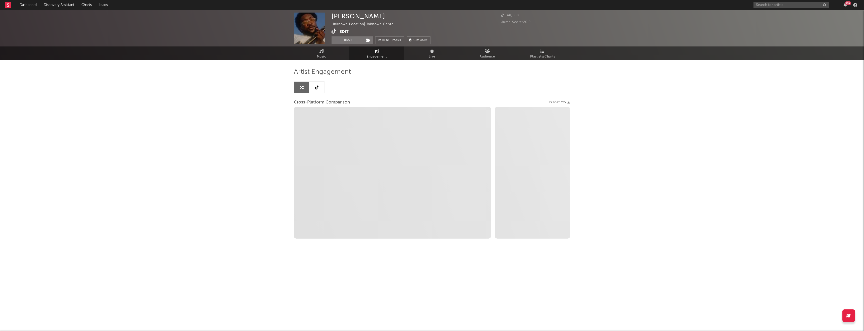
select select "1m"
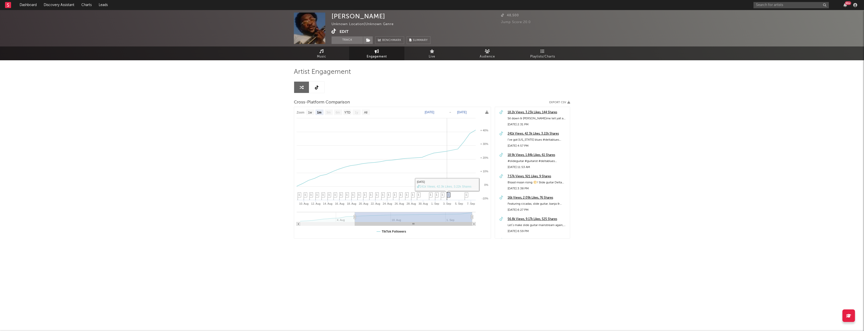
click at [452, 150] on icon at bounding box center [452, 150] width 0 height 0
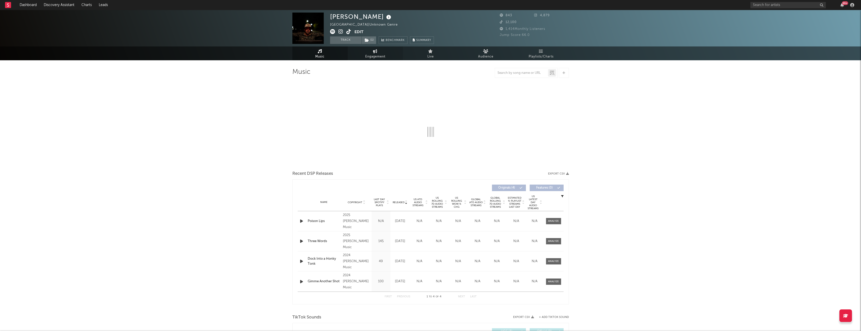
click at [377, 57] on span "Engagement" at bounding box center [375, 57] width 20 height 6
select select "1w"
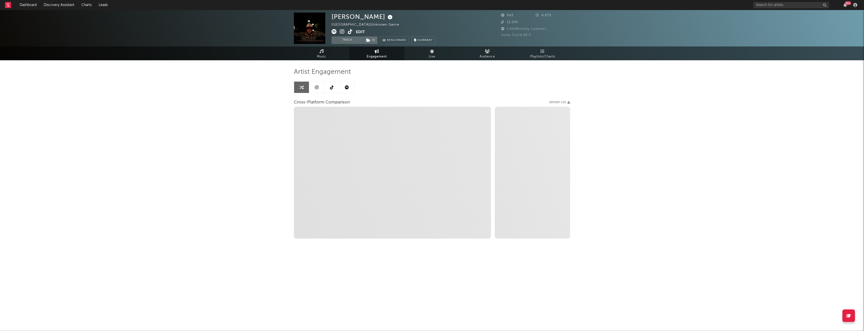
select select "1m"
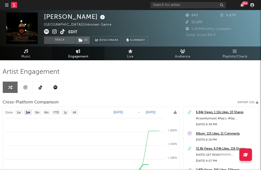
select select "1m"
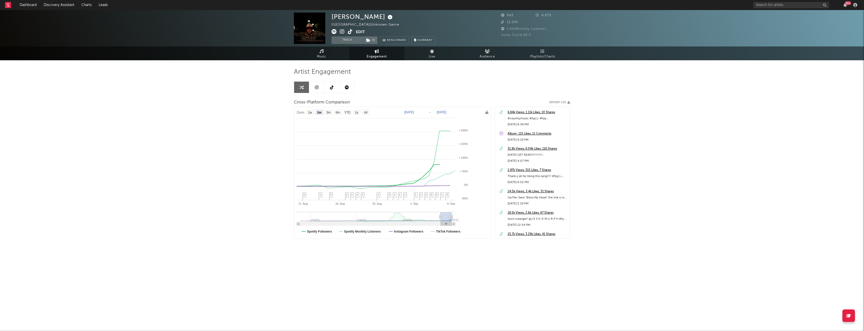
select select "1m"
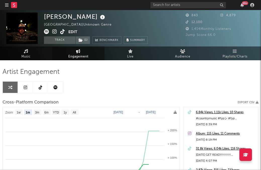
select select "1m"
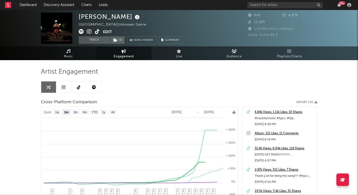
select select "1m"
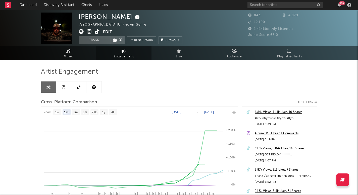
click at [65, 63] on div "Artist Engagement Cross-Platform Comparison Export CSV Zoom 1w 1m 3m 6m YTD 1y …" at bounding box center [179, 159] width 276 height 199
click at [66, 58] on span "Music" at bounding box center [68, 57] width 9 height 6
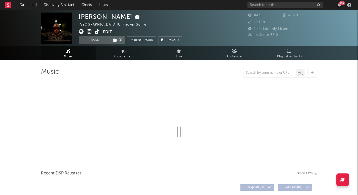
click at [75, 52] on link "Music" at bounding box center [68, 53] width 55 height 14
select select "6m"
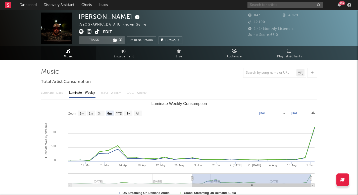
click at [293, 6] on input "text" at bounding box center [285, 5] width 75 height 6
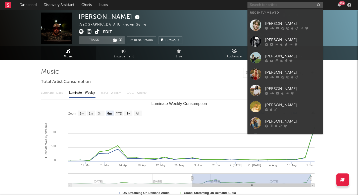
paste input "[URL][EMAIL_ADDRESS][DOMAIN_NAME][PERSON_NAME][DOMAIN_NAME]"
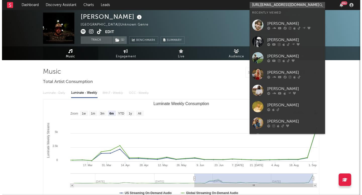
scroll to position [0, 3]
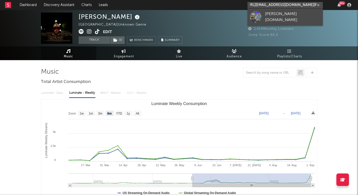
type input "[URL][EMAIL_ADDRESS][DOMAIN_NAME][PERSON_NAME][DOMAIN_NAME]"
click at [282, 19] on div "[PERSON_NAME][DOMAIN_NAME]" at bounding box center [292, 17] width 55 height 12
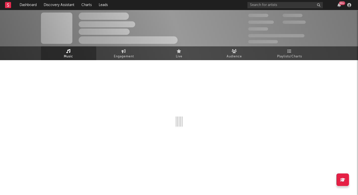
select select "1w"
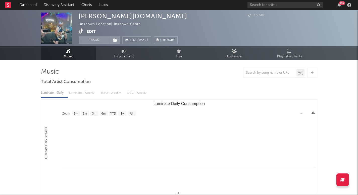
click at [127, 61] on div "Music Total Artist Consumption Luminate - Daily Luminate - Weekly BMAT - Weekly…" at bounding box center [179, 182] width 276 height 245
click at [127, 55] on span "Engagement" at bounding box center [124, 57] width 20 height 6
select select "1w"
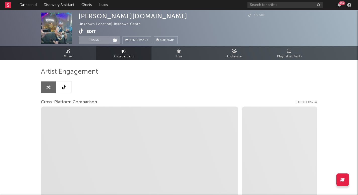
select select "1m"
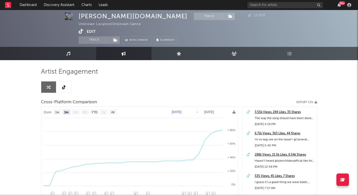
scroll to position [10, 0]
